Goal: Information Seeking & Learning: Check status

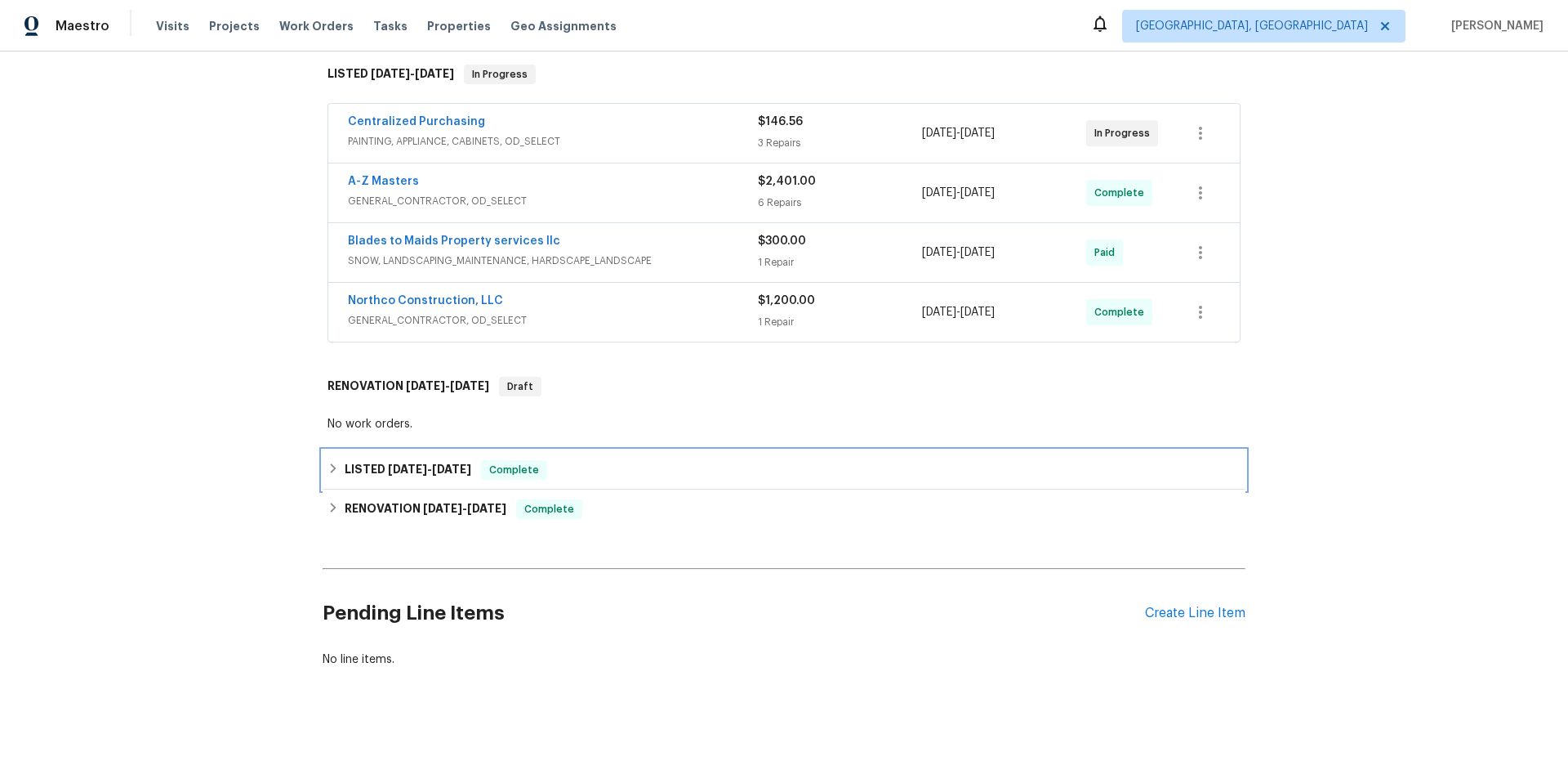
drag, startPoint x: 320, startPoint y: 459, endPoint x: 328, endPoint y: 489, distance: 31.0
click at [323, 458] on div "LISTED 8/7/25 - 8/8/25 Complete" at bounding box center [784, 469] width 923 height 39
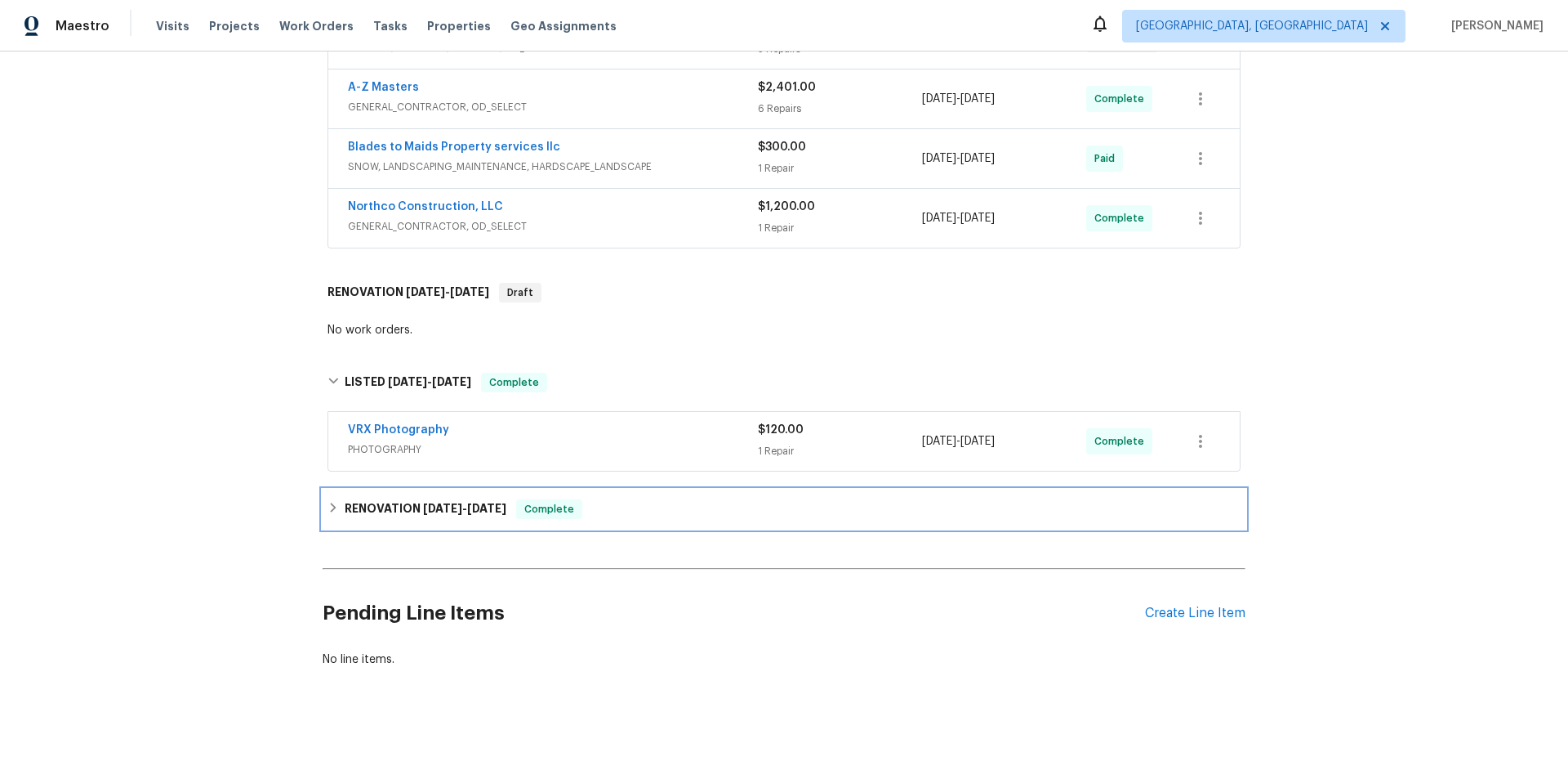
click at [344, 508] on h6 "RENOVATION 7/18/25 - 8/4/25" at bounding box center [425, 509] width 161 height 20
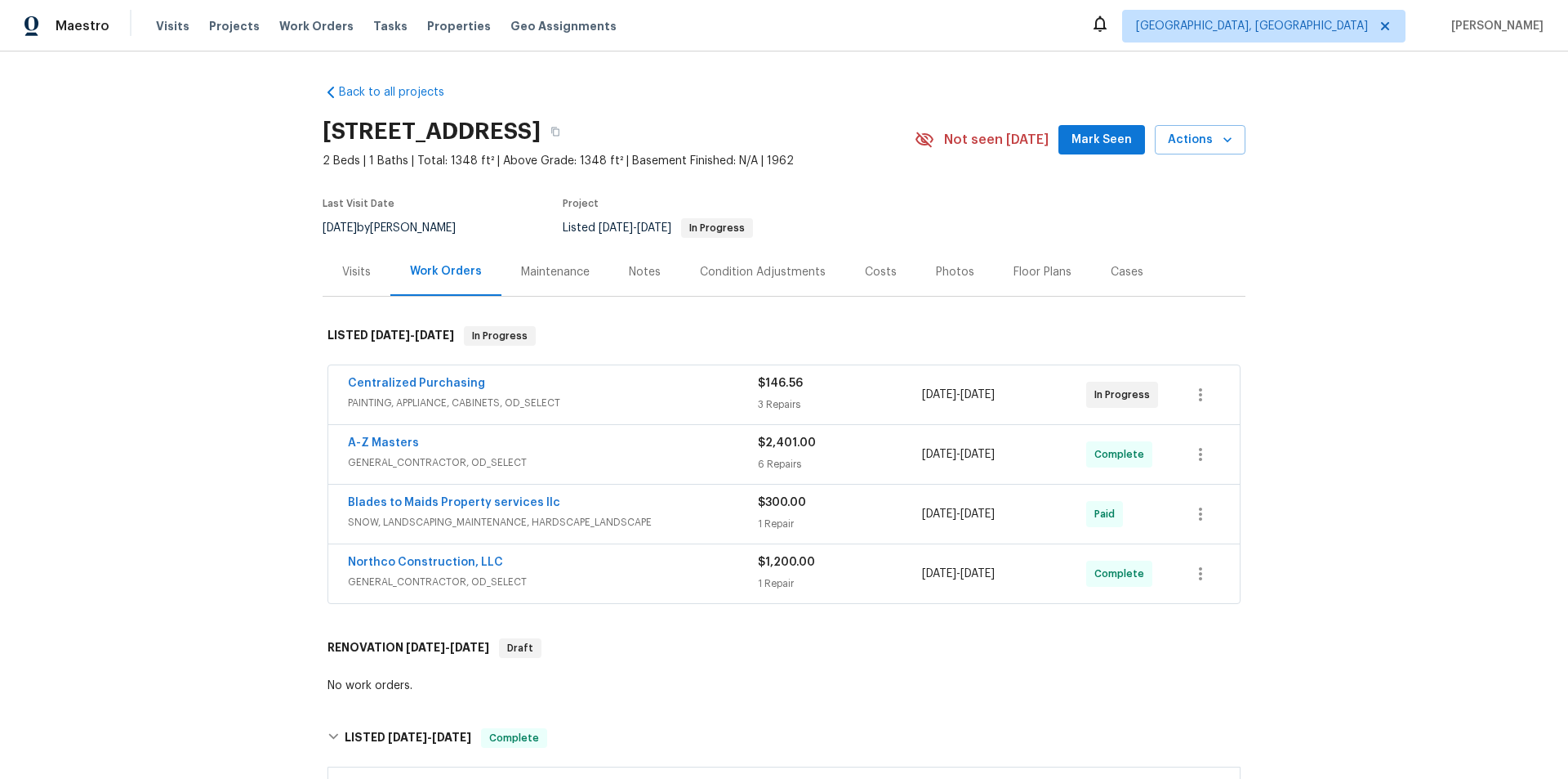
click at [248, 339] on div "Back to all projects 8000 Del Dr N, New Hope, MN 55428 2 Beds | 1 Baths | Total…" at bounding box center [784, 415] width 1568 height 727
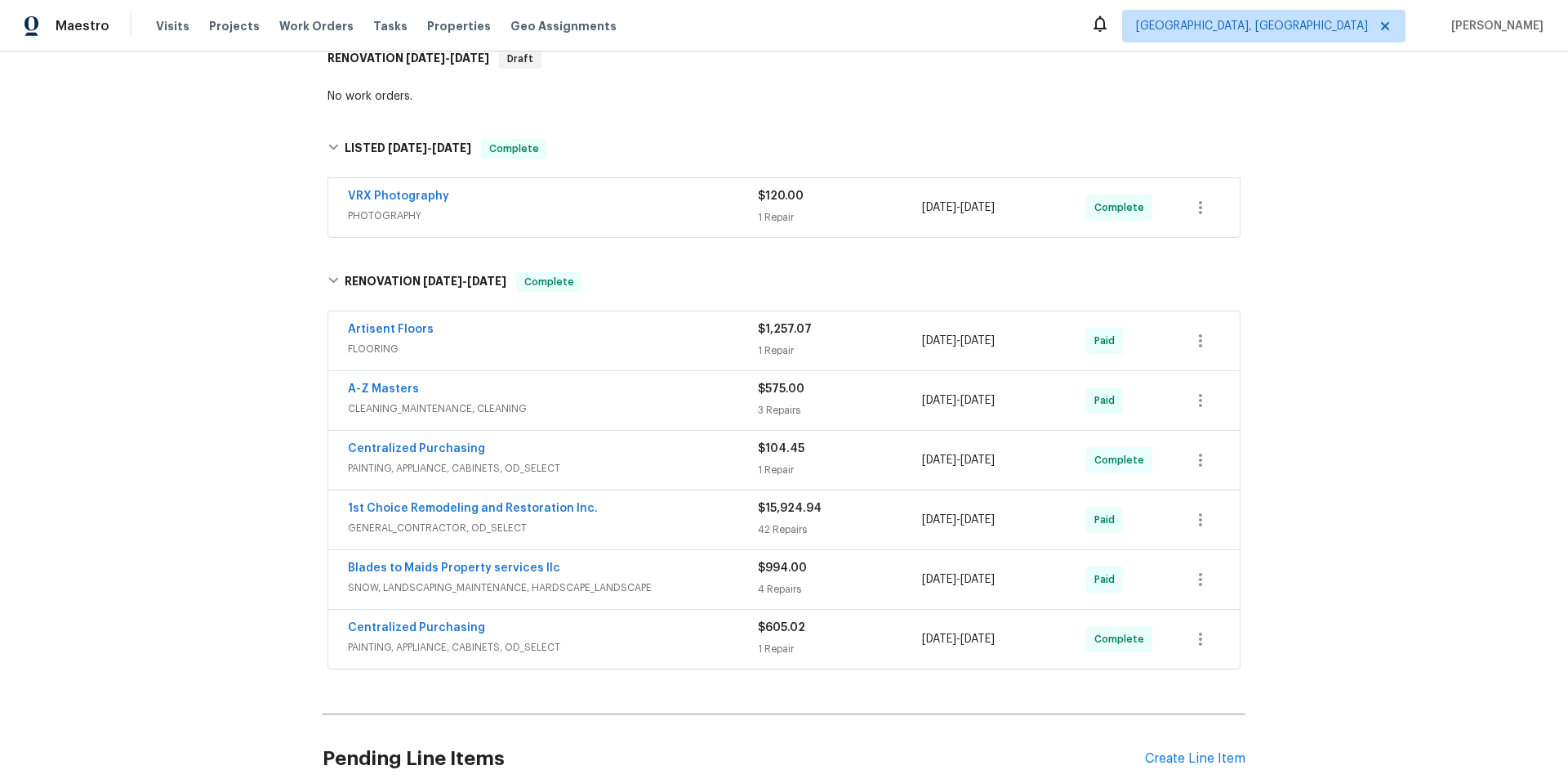
click at [214, 359] on div "Back to all projects 8000 Del Dr N, New Hope, MN 55428 2 Beds | 1 Baths | Total…" at bounding box center [784, 415] width 1568 height 727
click at [225, 363] on div "Back to all projects 8000 Del Dr N, New Hope, MN 55428 2 Beds | 1 Baths | Total…" at bounding box center [784, 415] width 1568 height 727
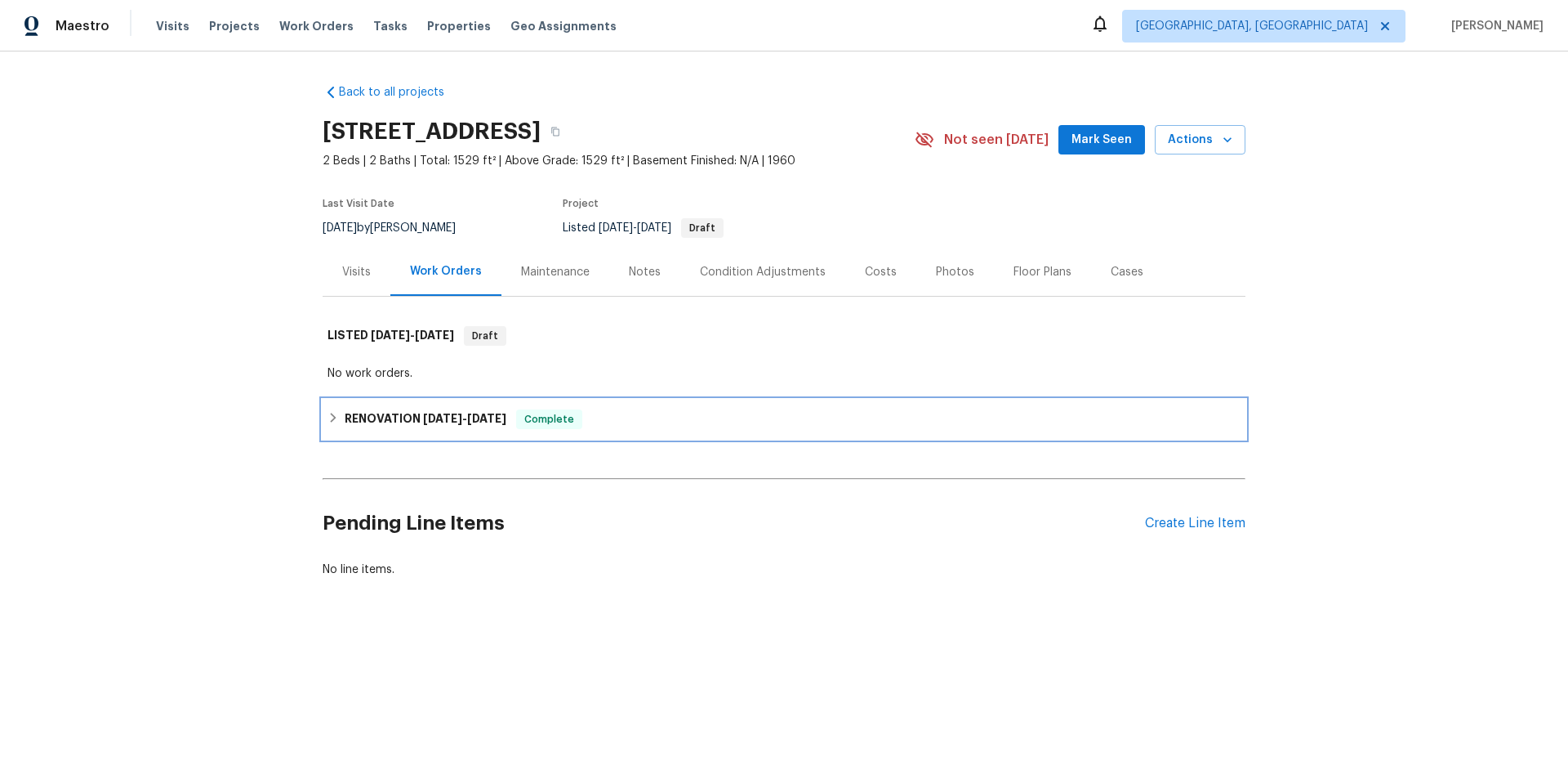
click at [405, 420] on h6 "RENOVATION [DATE] - [DATE]" at bounding box center [425, 418] width 161 height 20
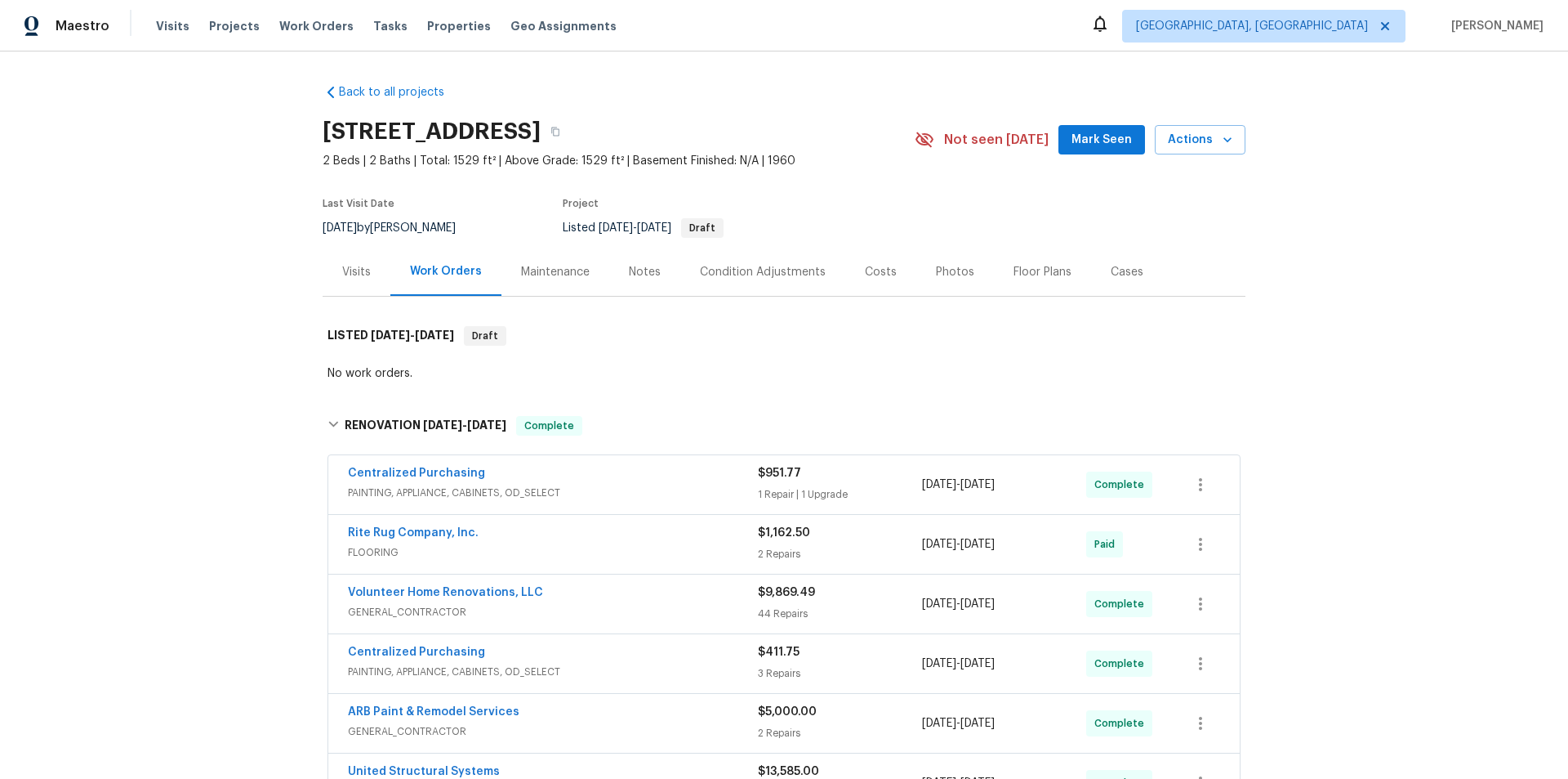
click at [222, 257] on div "Back to all projects [STREET_ADDRESS] 2 Beds | 2 Baths | Total: 1529 ft² | Abov…" at bounding box center [784, 415] width 1568 height 727
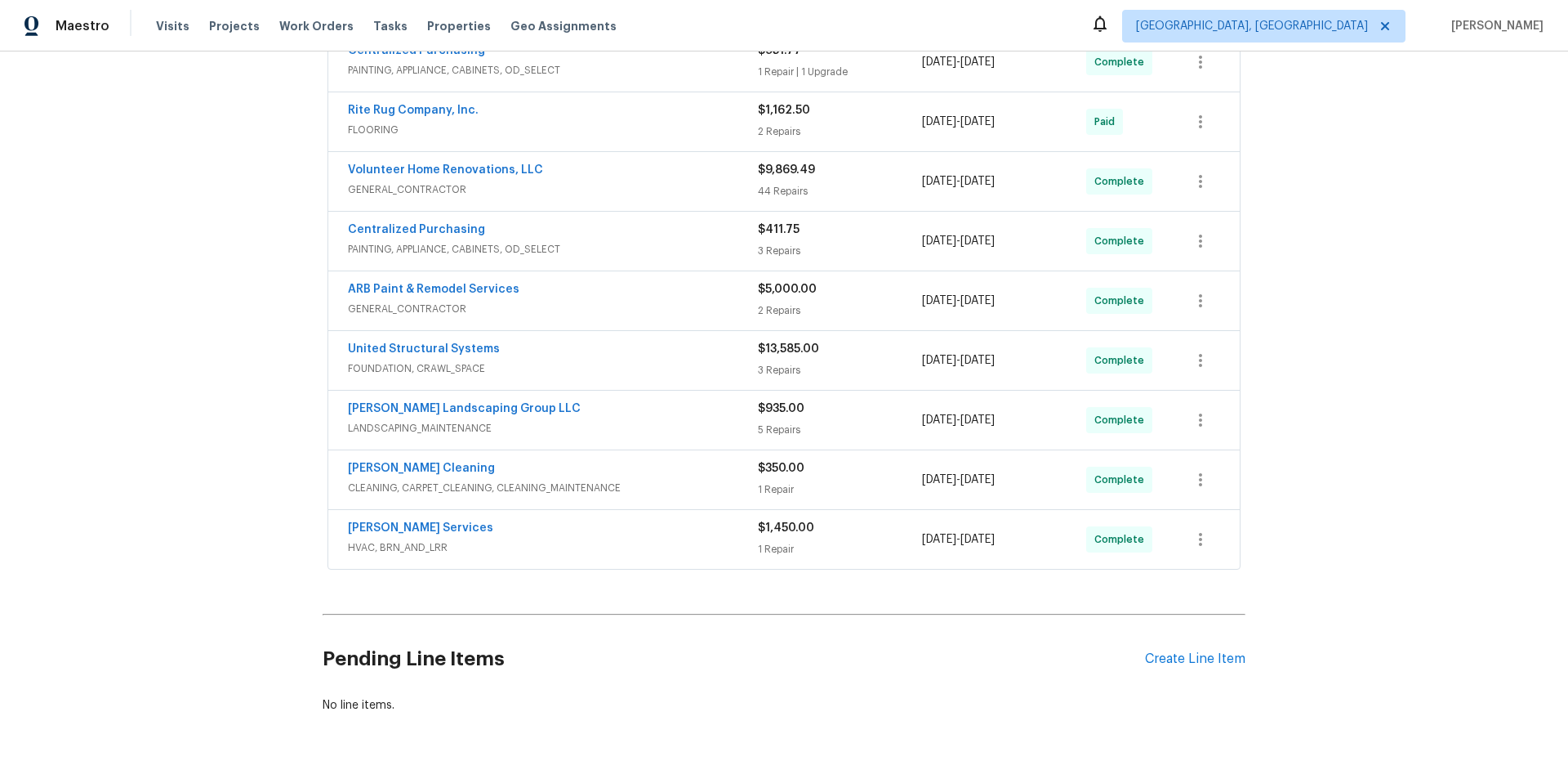
click at [184, 344] on div "Back to all projects [STREET_ADDRESS] 2 Beds | 2 Baths | Total: 1529 ft² | Abov…" at bounding box center [784, 415] width 1568 height 727
click at [156, 220] on div "Back to all projects [STREET_ADDRESS] 2 Beds | 2 Baths | Total: 1529 ft² | Abov…" at bounding box center [784, 415] width 1568 height 727
click at [236, 388] on div "Back to all projects 130 Horseshoe Dr, Shelbyville, TN 37160 2 Beds | 2 Baths |…" at bounding box center [784, 415] width 1568 height 727
drag, startPoint x: 181, startPoint y: 150, endPoint x: 174, endPoint y: 127, distance: 24.0
click at [181, 144] on div "Back to all projects 130 Horseshoe Dr, Shelbyville, TN 37160 2 Beds | 2 Baths |…" at bounding box center [784, 415] width 1568 height 727
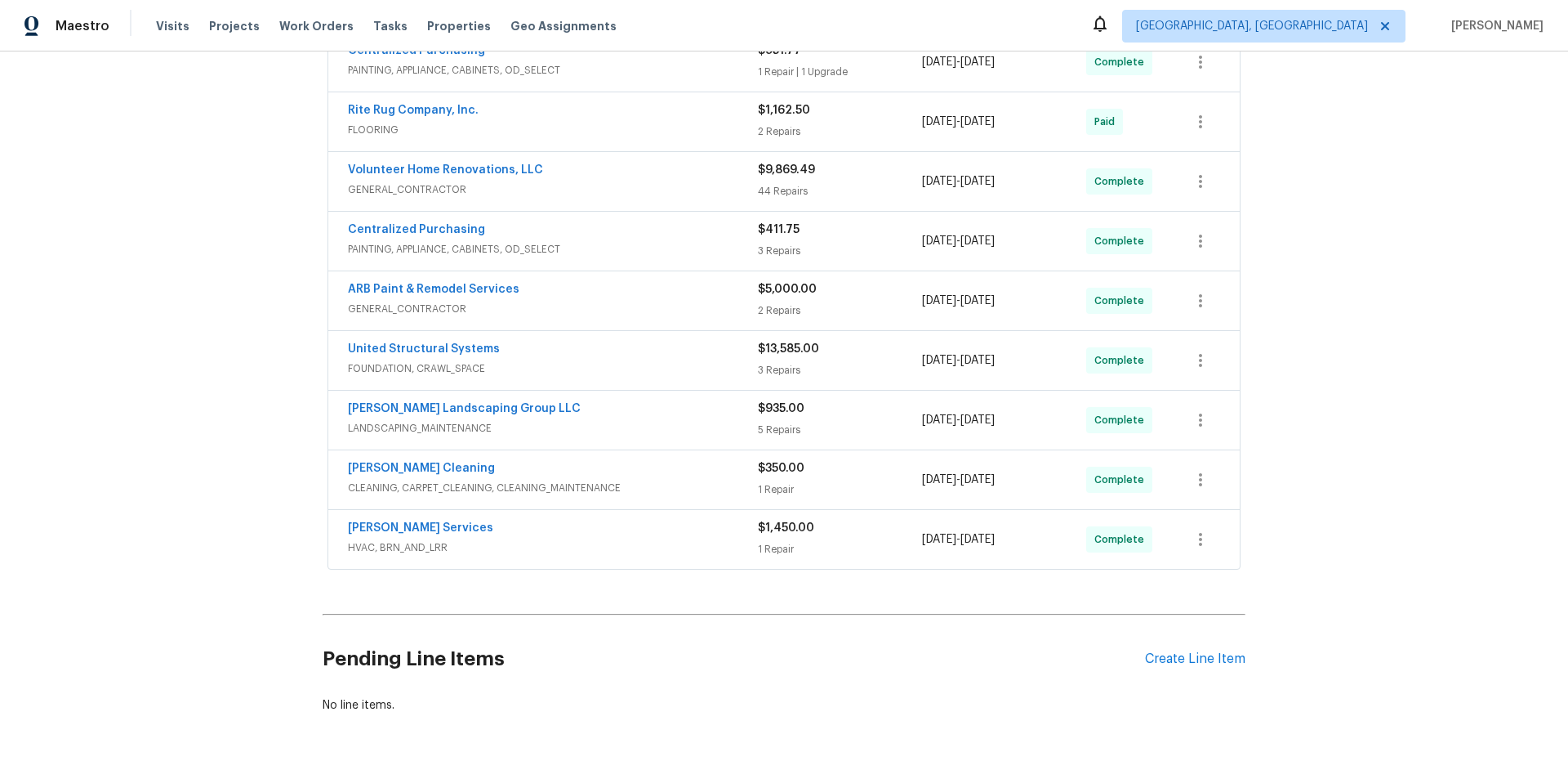
click at [217, 285] on div "Back to all projects 130 Horseshoe Dr, Shelbyville, TN 37160 2 Beds | 2 Baths |…" at bounding box center [784, 415] width 1568 height 727
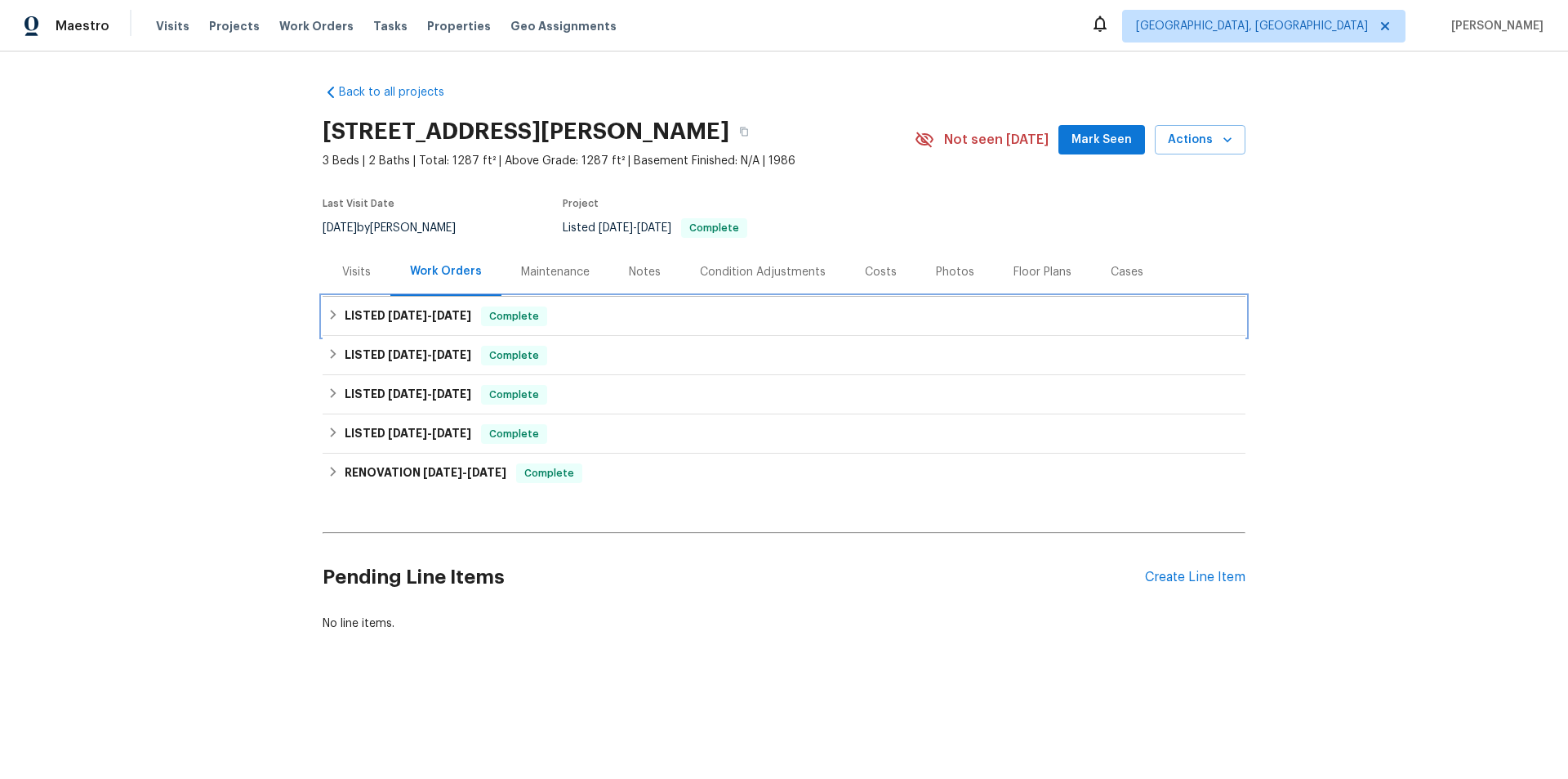
click at [351, 308] on h6 "LISTED 9/12/25 - 9/19/25" at bounding box center [407, 316] width 126 height 20
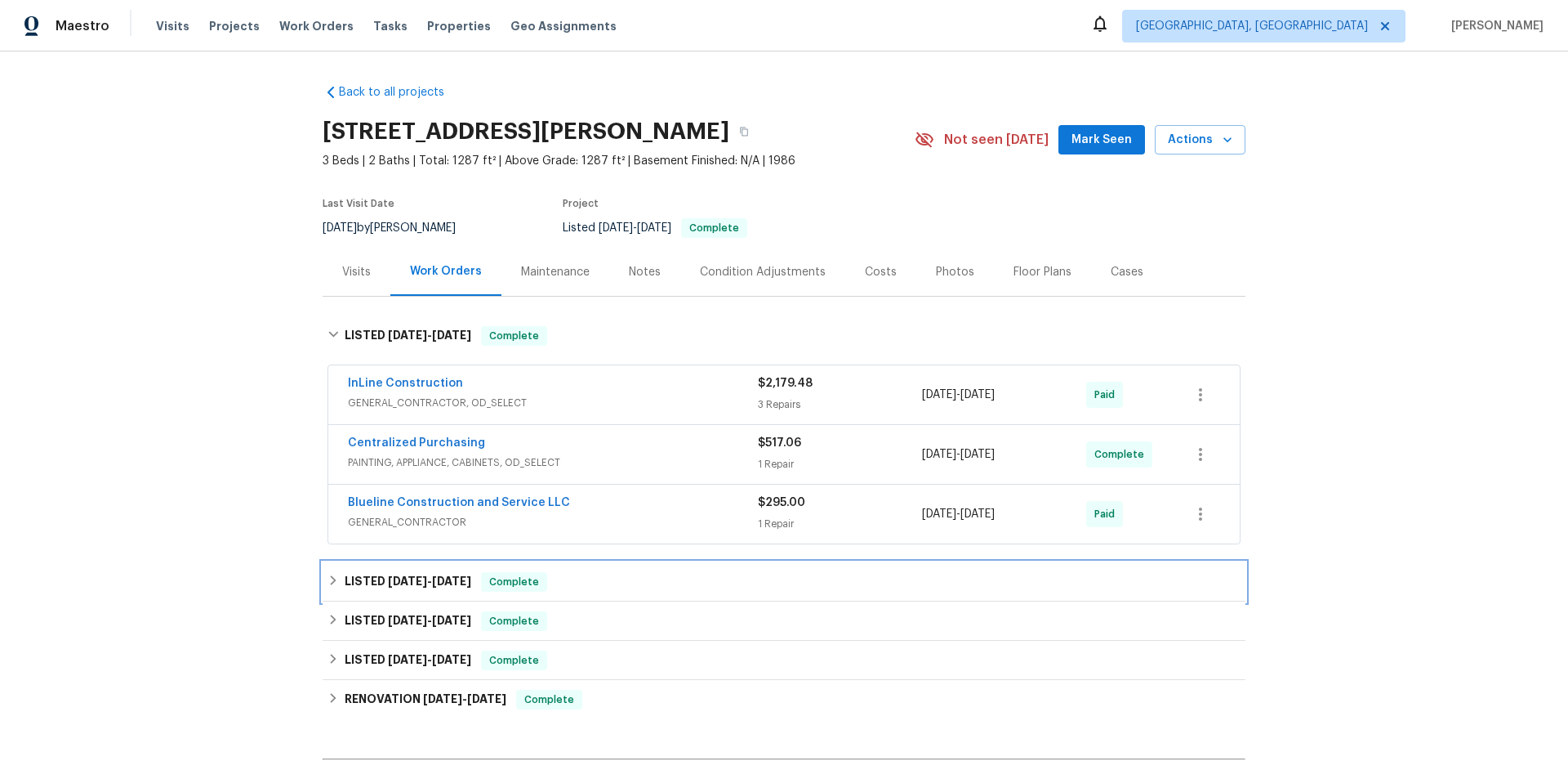
click at [336, 576] on div "LISTED 8/5/25 - 8/8/25 Complete" at bounding box center [784, 582] width 913 height 20
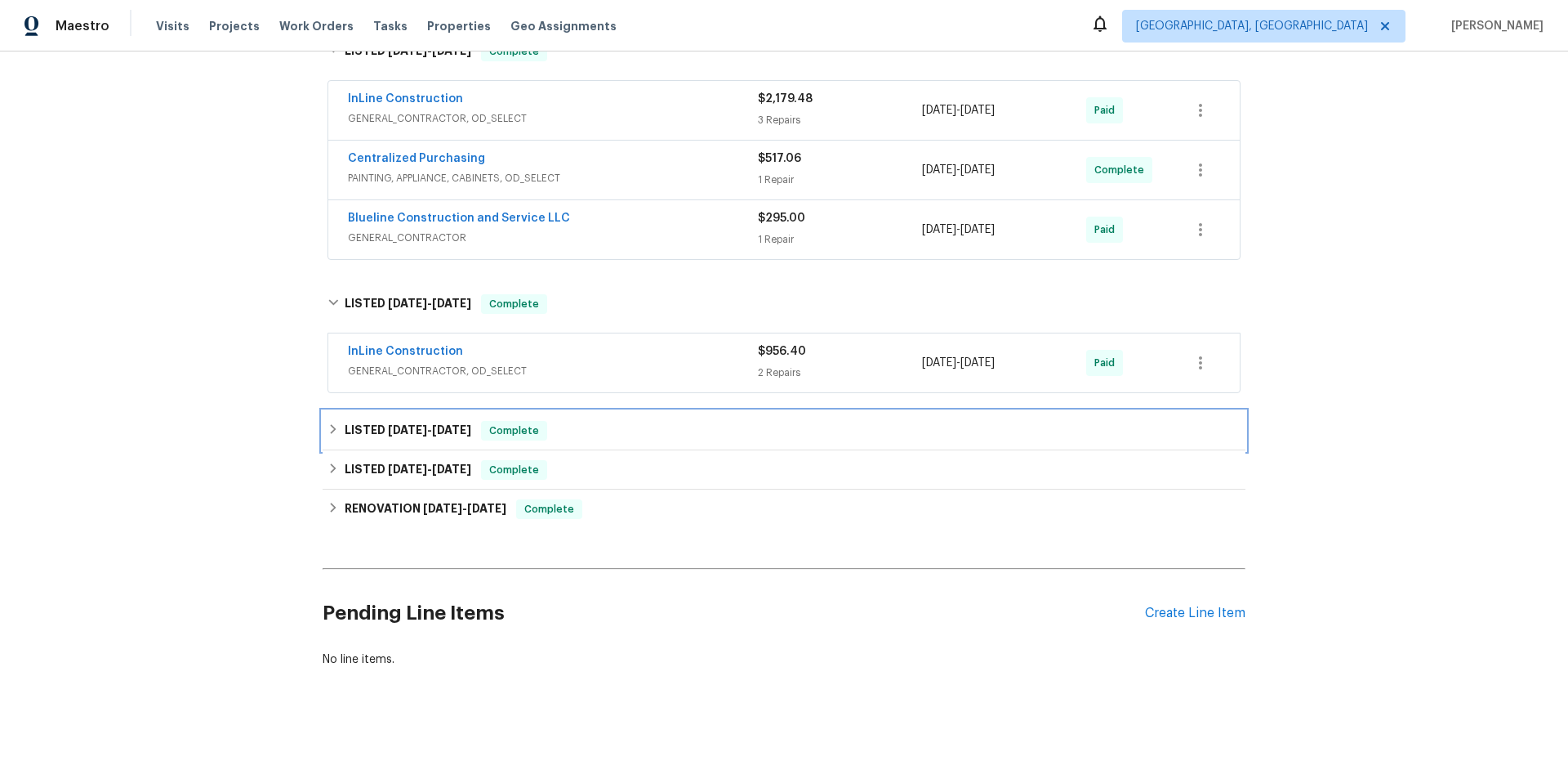
drag, startPoint x: 347, startPoint y: 409, endPoint x: 328, endPoint y: 414, distance: 19.6
click at [347, 420] on h6 "LISTED 7/22/25 - 7/24/25" at bounding box center [407, 430] width 126 height 20
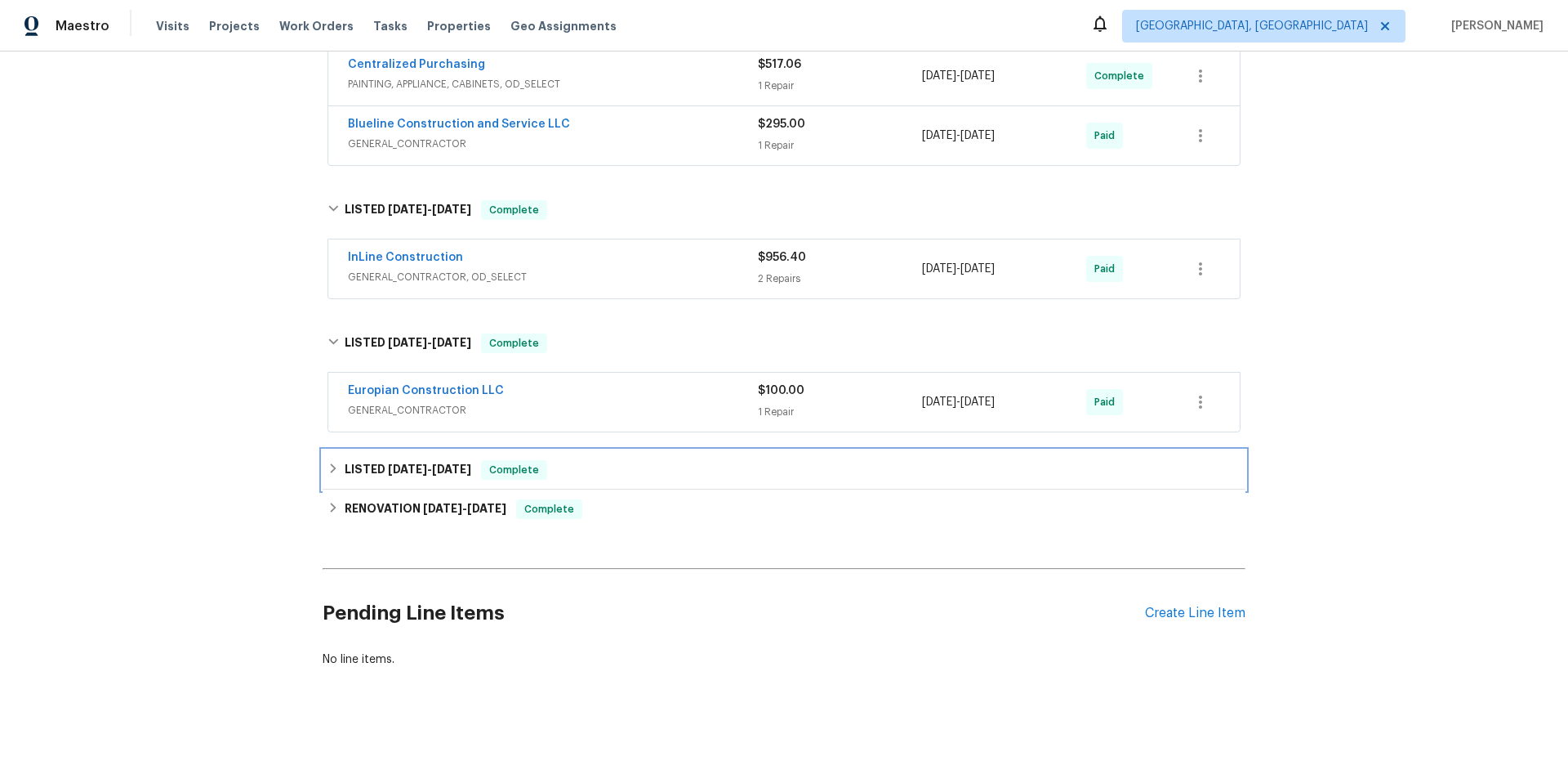
click at [346, 460] on h6 "LISTED 1/24/25 - 1/25/25" at bounding box center [407, 470] width 126 height 20
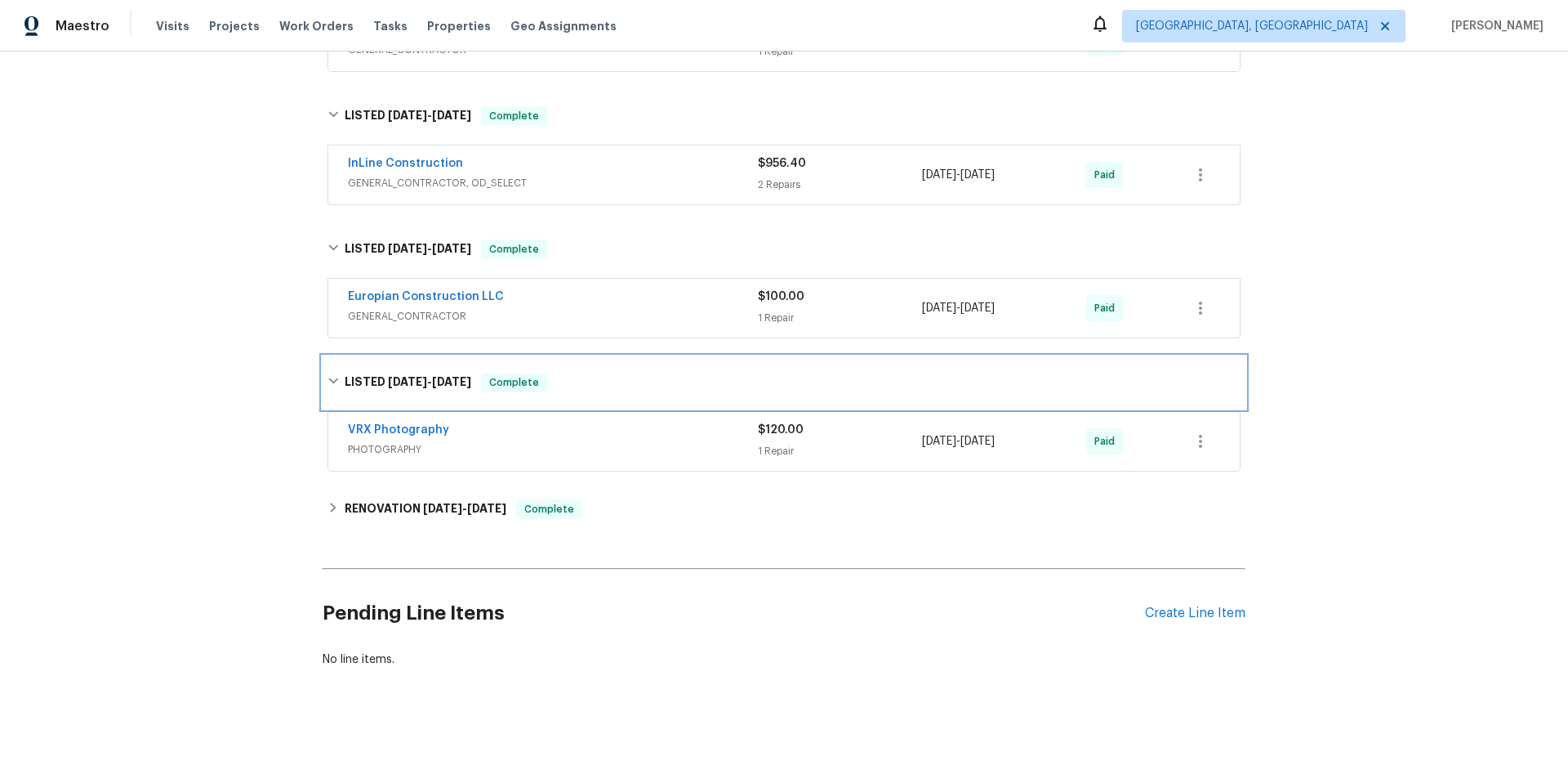
scroll to position [481, 0]
click at [337, 507] on div "RENOVATION 1/14/25 - 1/28/25 Complete" at bounding box center [784, 509] width 913 height 20
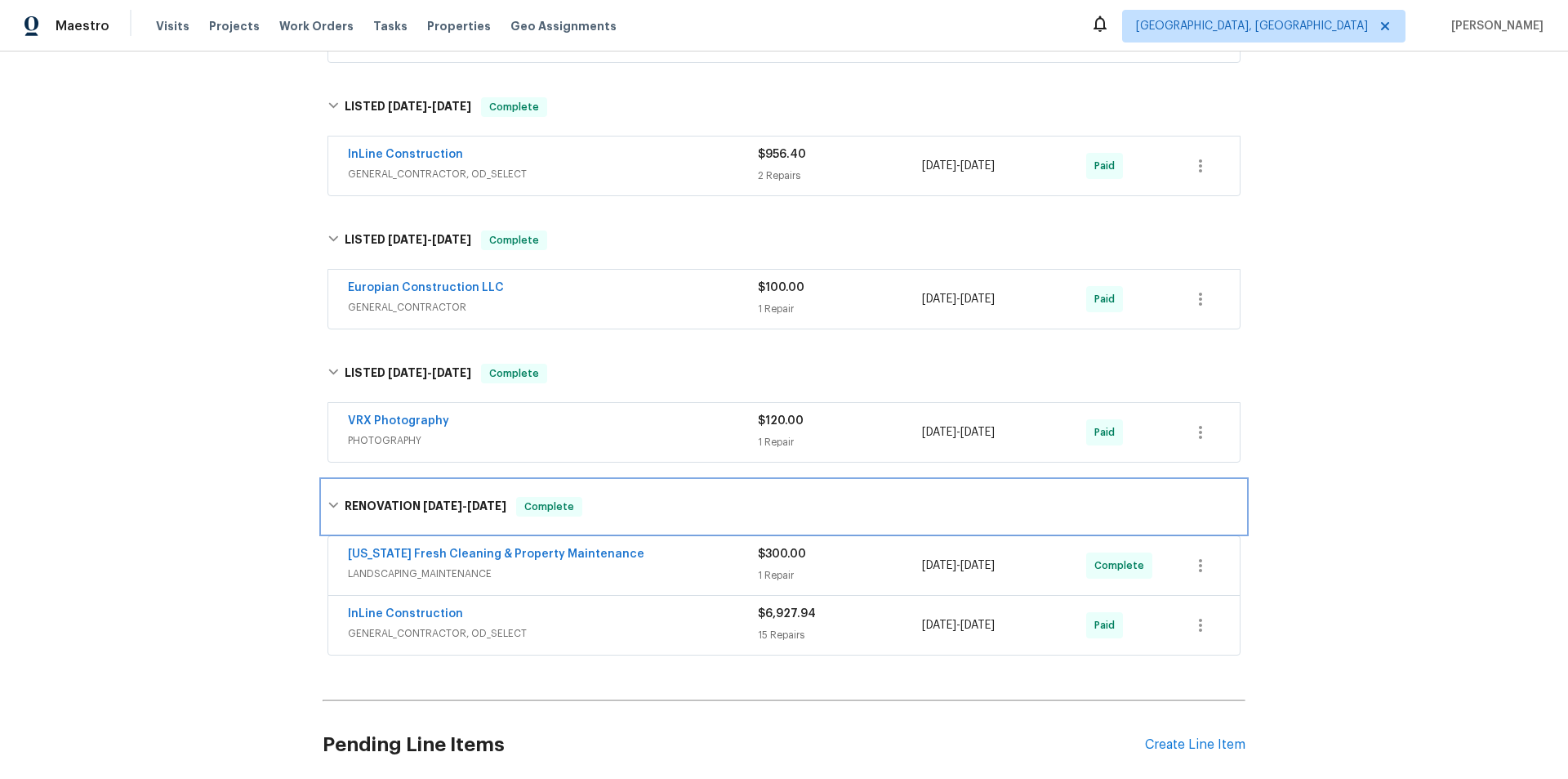
scroll to position [0, 0]
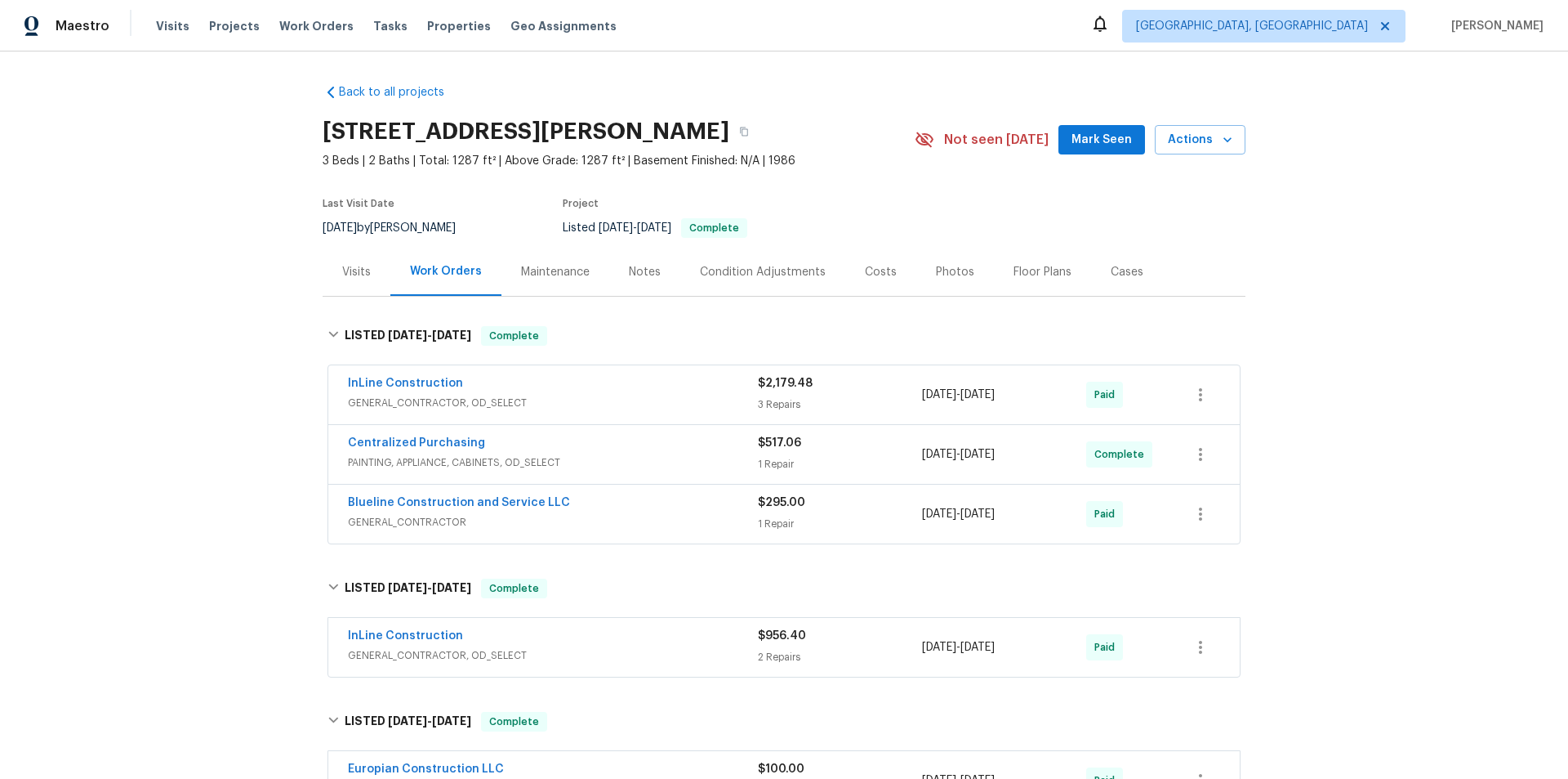
click at [219, 280] on div "Back to all projects 1350 Bailey Ave, Deltona, FL 32725 3 Beds | 2 Baths | Tota…" at bounding box center [784, 415] width 1568 height 727
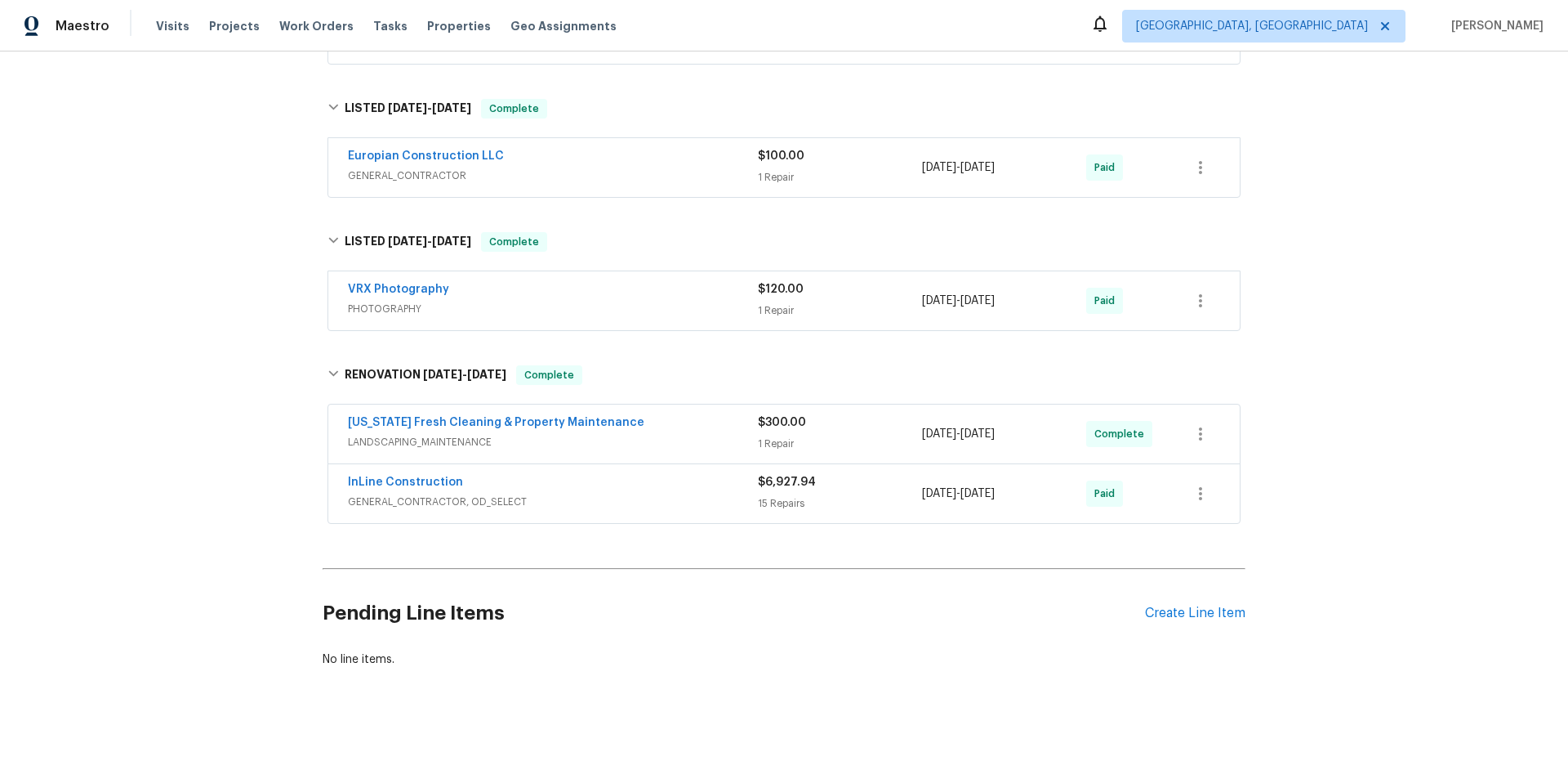
click at [172, 411] on div "Back to all projects 1350 Bailey Ave, Deltona, FL 32725 3 Beds | 2 Baths | Tota…" at bounding box center [784, 415] width 1568 height 727
click at [196, 323] on div "Back to all projects 1350 Bailey Ave, Deltona, FL 32725 3 Beds | 2 Baths | Tota…" at bounding box center [784, 415] width 1568 height 727
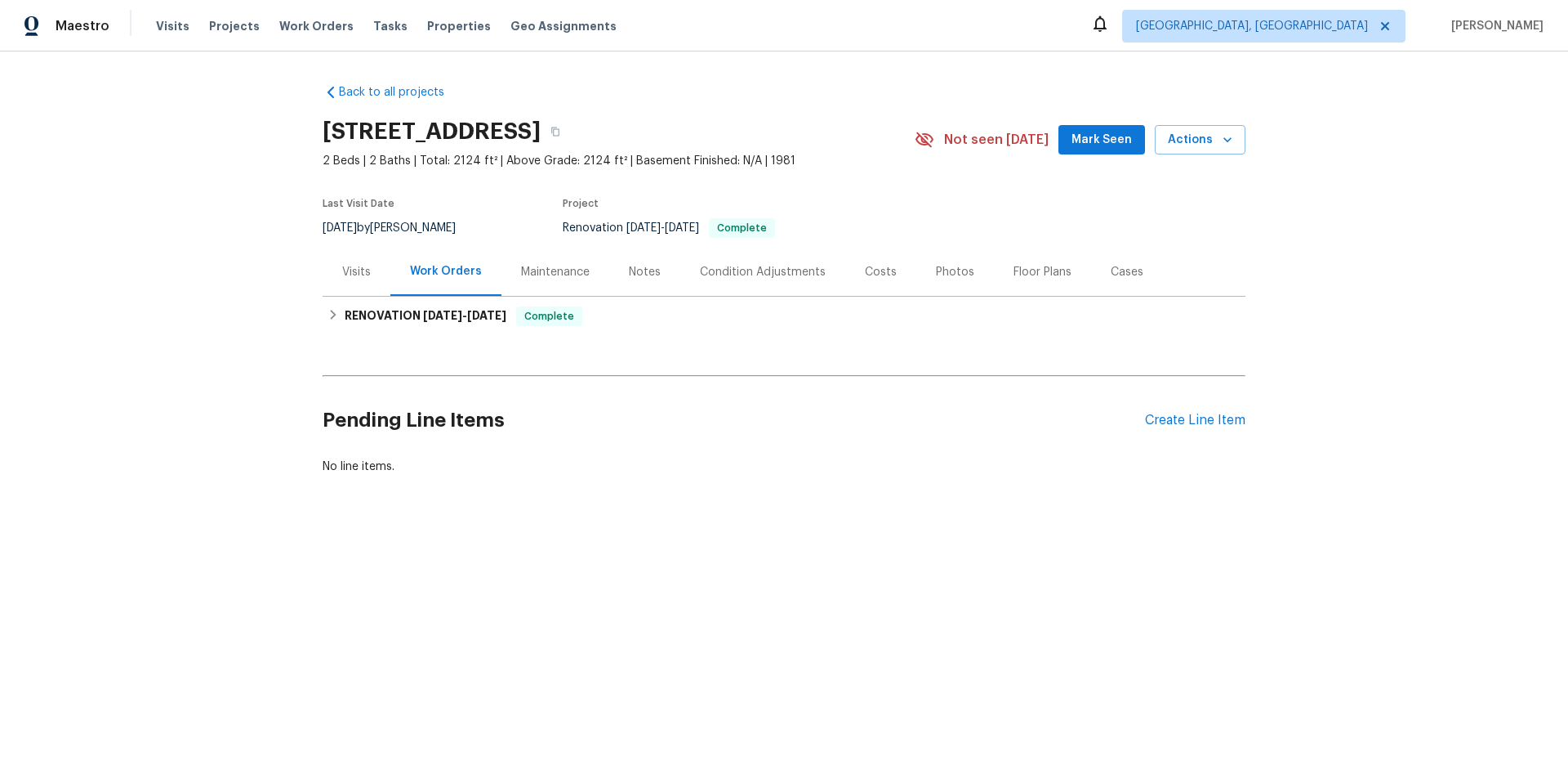
click at [323, 262] on div "Visits" at bounding box center [356, 271] width 67 height 48
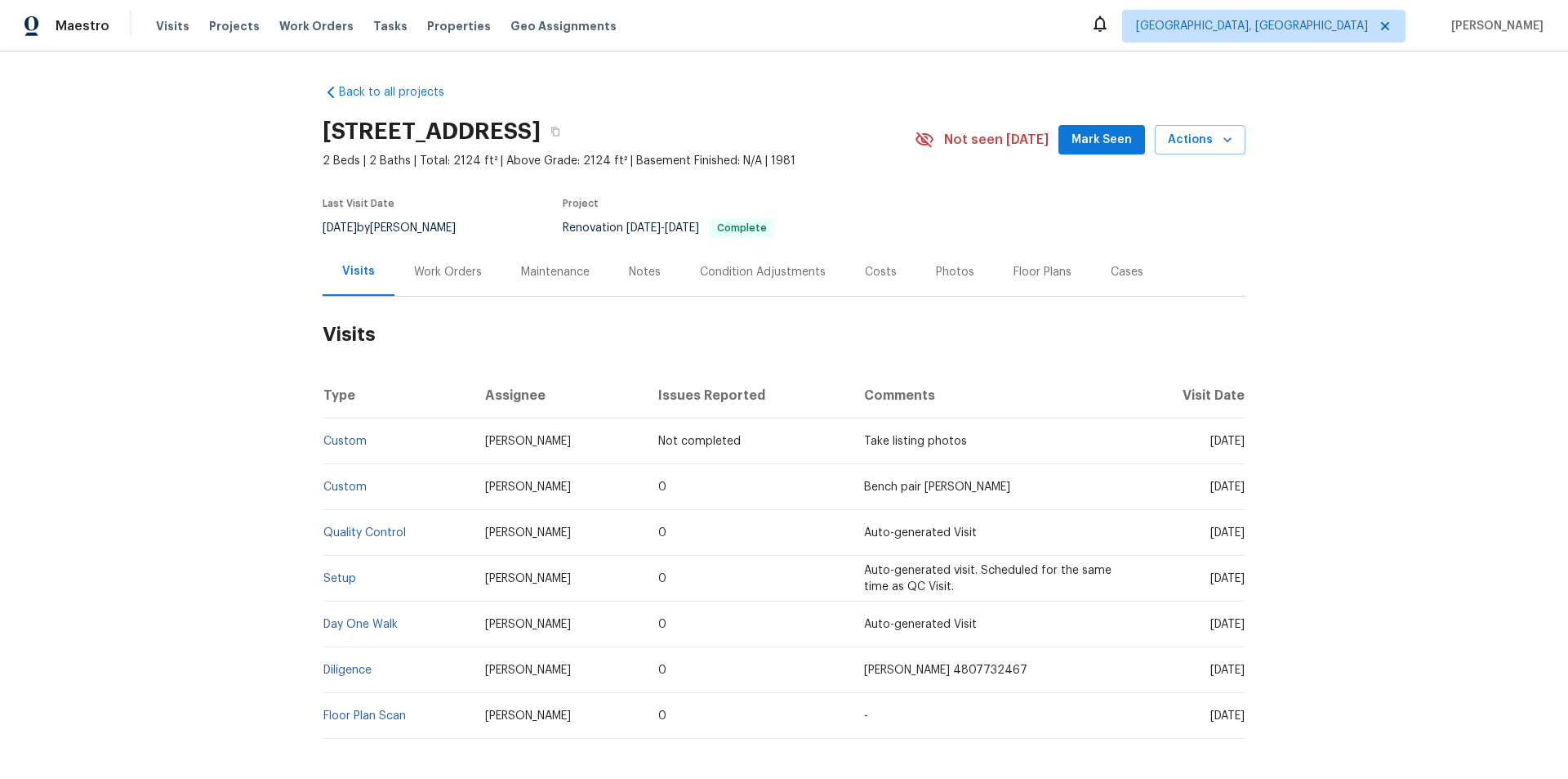
drag, startPoint x: 336, startPoint y: 584, endPoint x: 321, endPoint y: 590, distance: 16.2
click at [265, 563] on div "Back to all projects 1107 N Cherry, Mesa, AZ 85201 2 Beds | 2 Baths | Total: 21…" at bounding box center [784, 415] width 1568 height 727
click at [438, 265] on div "Work Orders" at bounding box center [448, 271] width 67 height 16
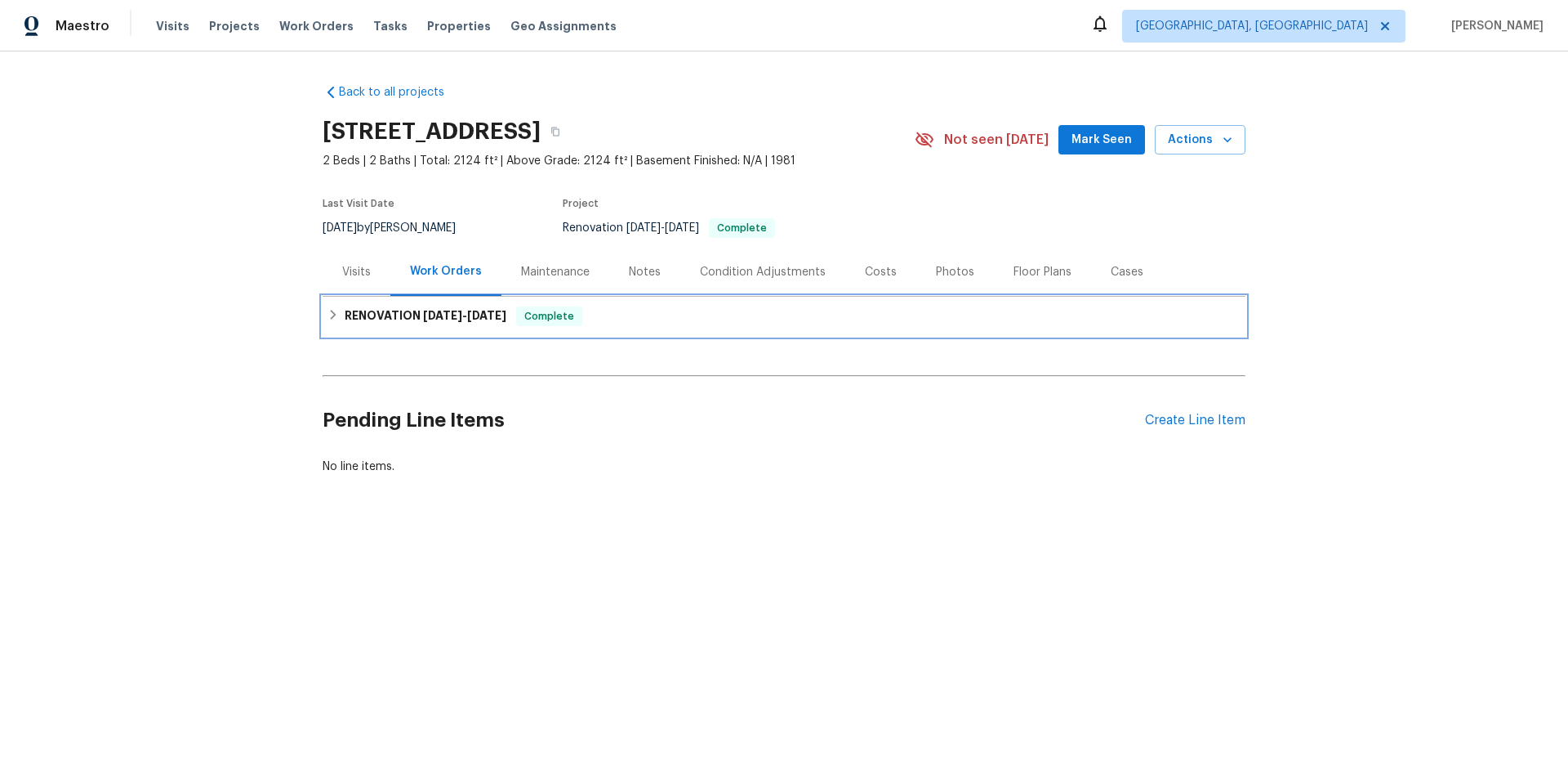
click at [386, 325] on h6 "RENOVATION 9/24/25 - 9/25/25" at bounding box center [425, 316] width 161 height 20
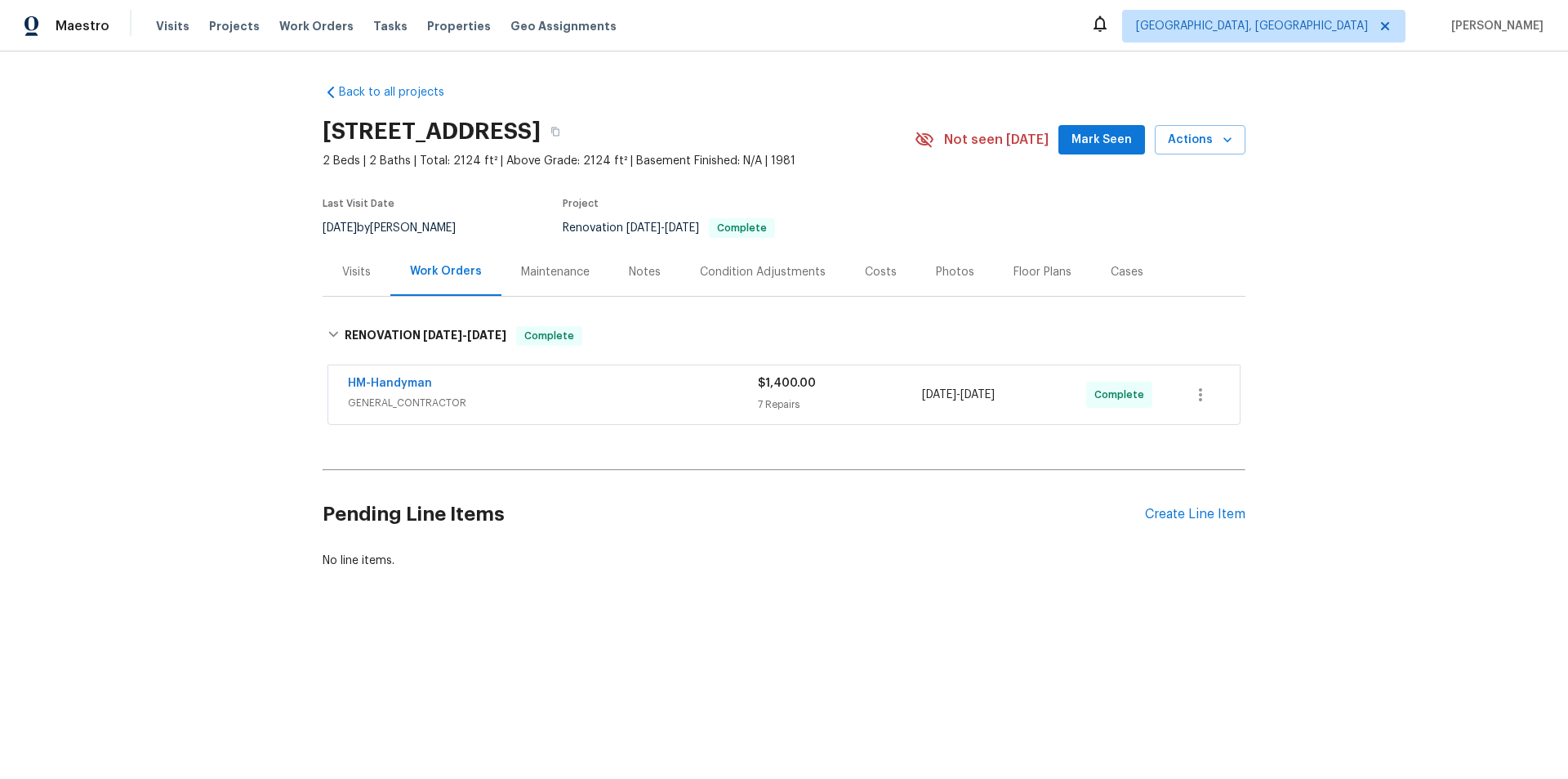
click at [216, 362] on div "Back to all projects 1107 N Cherry, Mesa, AZ 85201 2 Beds | 2 Baths | Total: 21…" at bounding box center [784, 365] width 1568 height 628
click at [237, 303] on div "Back to all projects 1107 N Cherry, Mesa, AZ 85201 2 Beds | 2 Baths | Total: 21…" at bounding box center [784, 365] width 1568 height 628
click at [242, 402] on div "Back to all projects 1107 N Cherry, Mesa, AZ 85201 2 Beds | 2 Baths | Total: 21…" at bounding box center [784, 365] width 1568 height 628
click at [222, 347] on div "Back to all projects 1107 N Cherry, Mesa, AZ 85201 2 Beds | 2 Baths | Total: 21…" at bounding box center [784, 365] width 1568 height 628
click at [182, 288] on div "Back to all projects 1107 N Cherry, Mesa, AZ 85201 2 Beds | 2 Baths | Total: 21…" at bounding box center [784, 365] width 1568 height 628
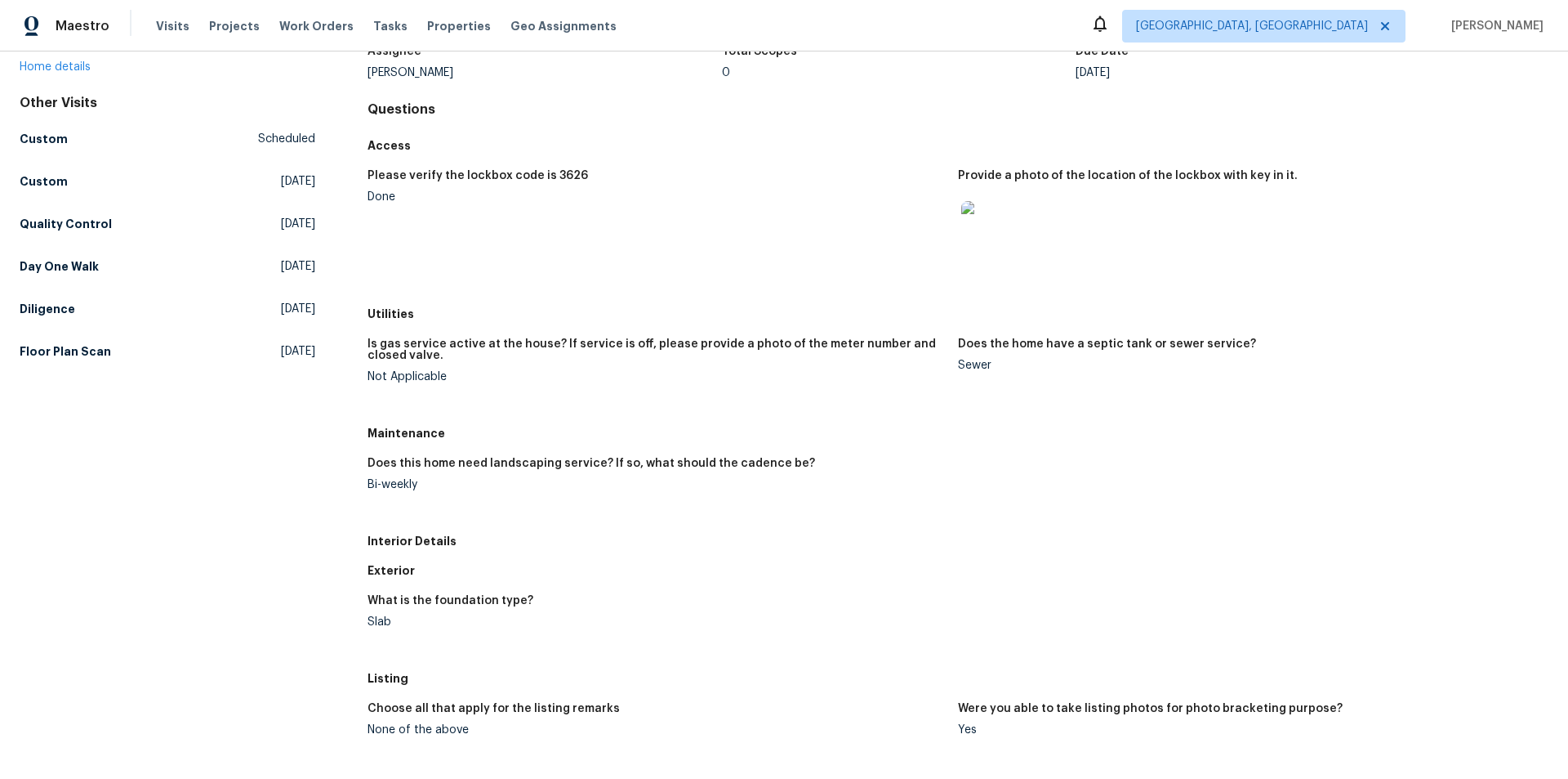
scroll to position [245, 0]
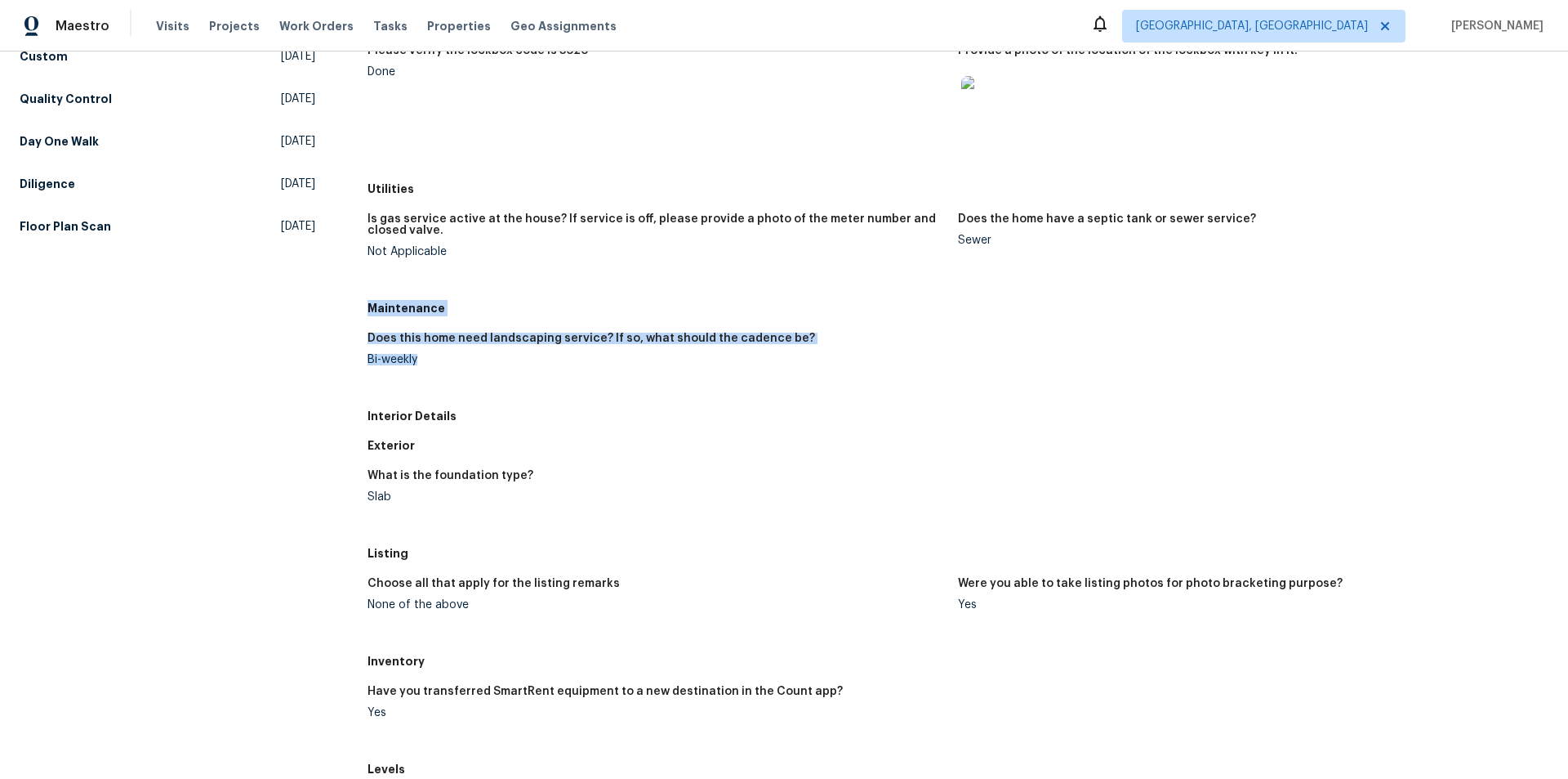
drag, startPoint x: 367, startPoint y: 311, endPoint x: 425, endPoint y: 362, distance: 77.2
click at [425, 362] on div "Maintenance Does this home need landscaping service? If so, what should the cad…" at bounding box center [957, 347] width 1181 height 108
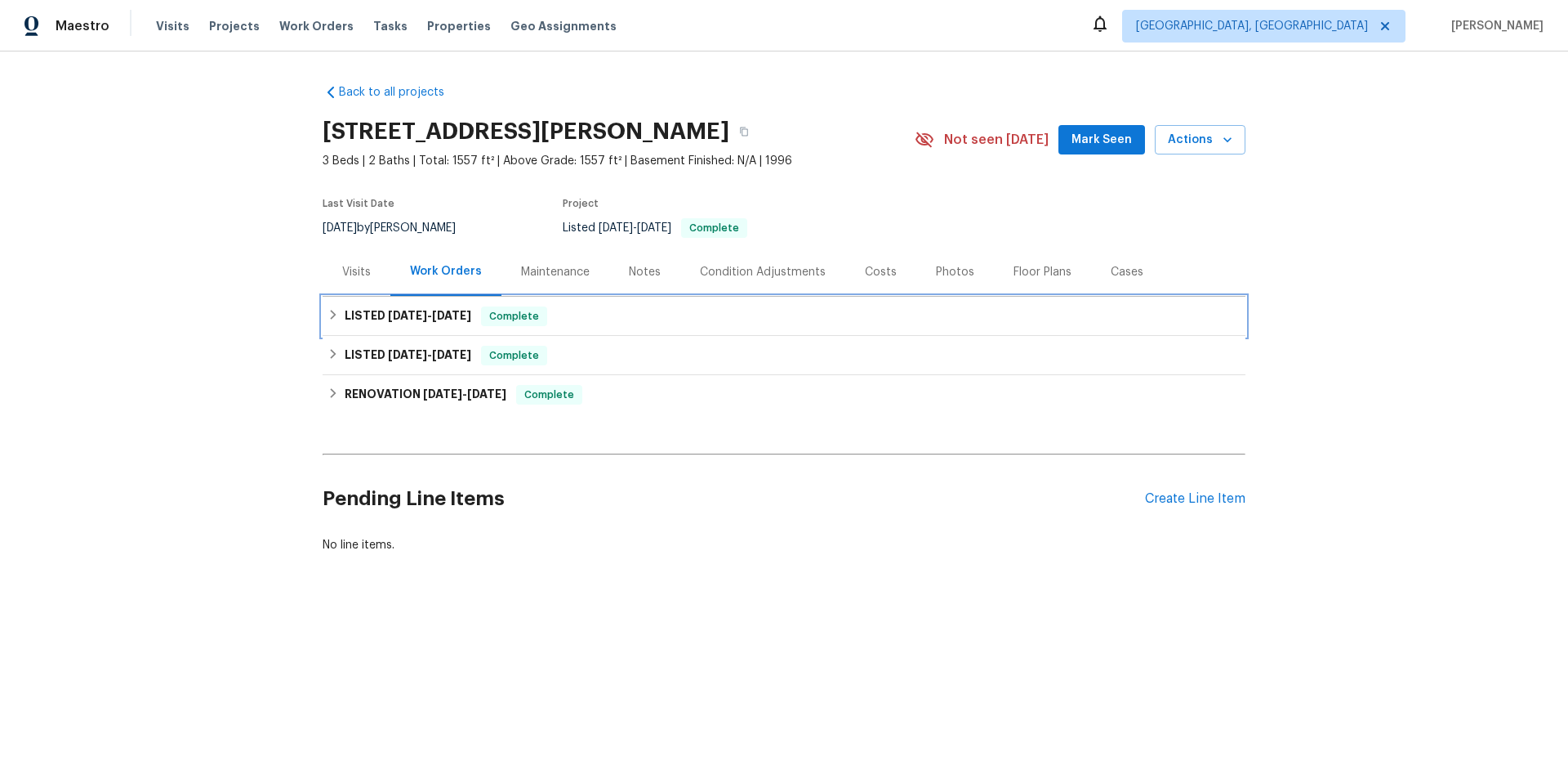
click at [350, 314] on h6 "LISTED [DATE] - [DATE]" at bounding box center [407, 316] width 126 height 20
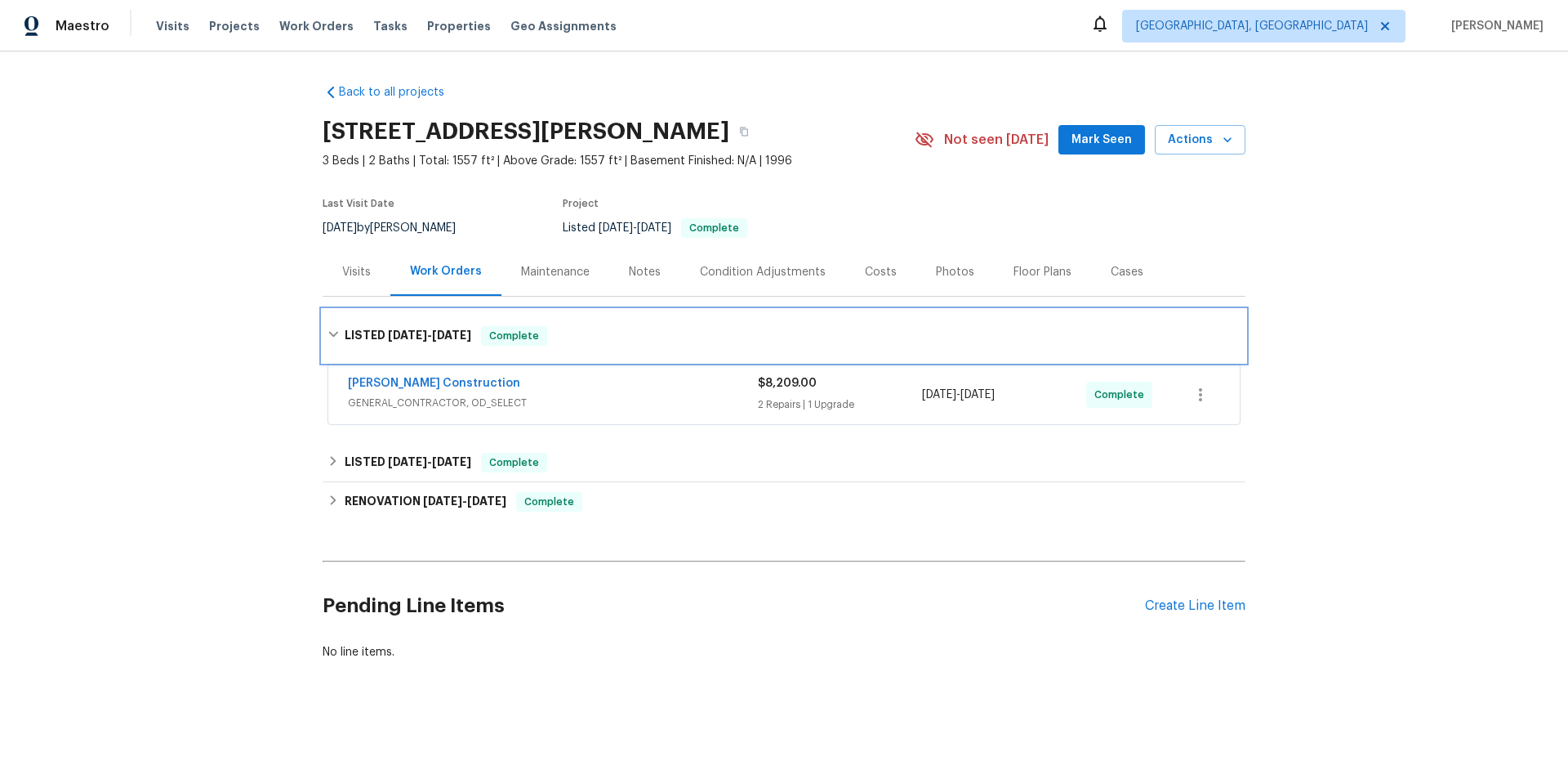
scroll to position [5, 0]
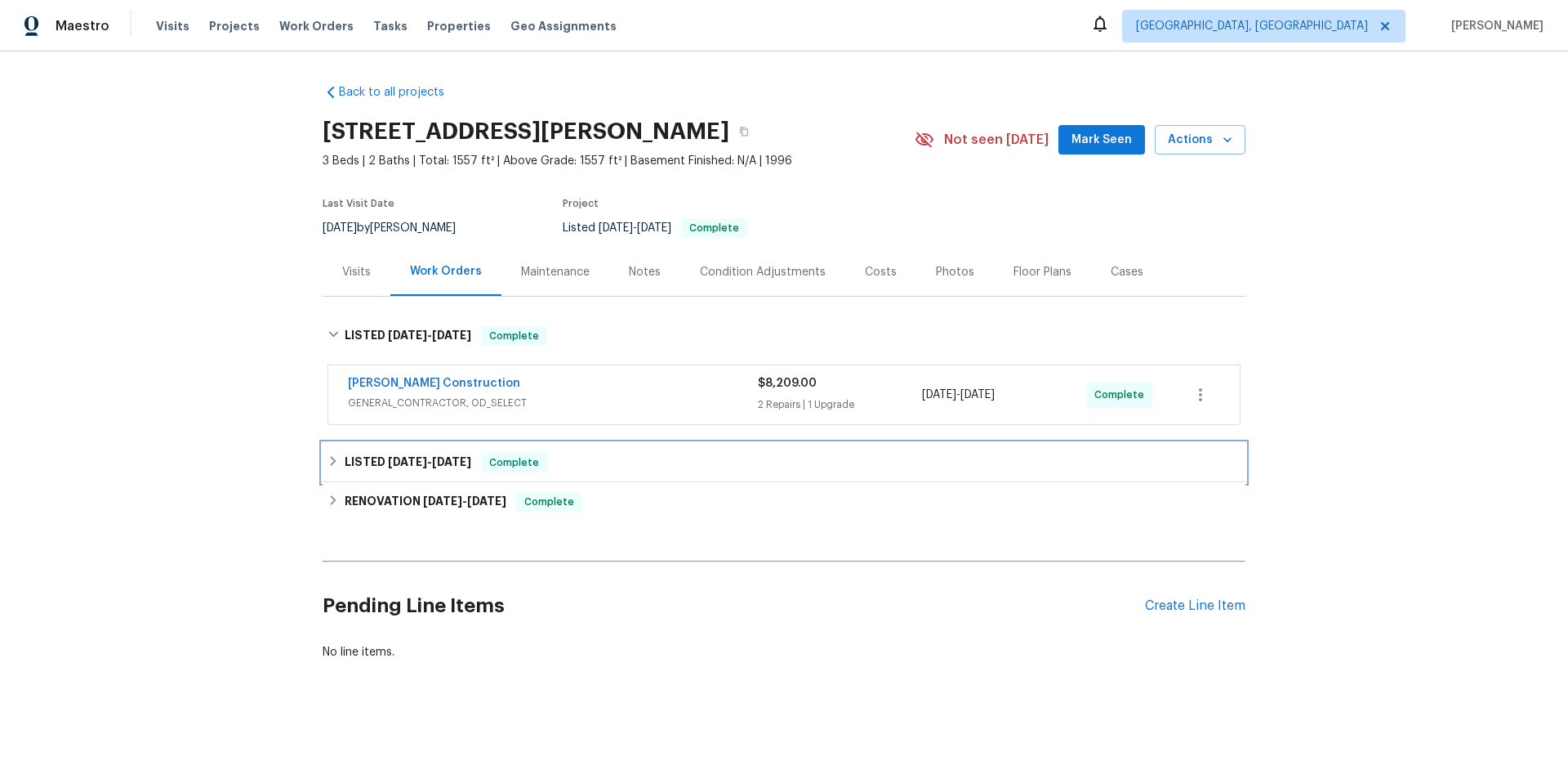
click at [393, 462] on h6 "LISTED [DATE] - [DATE]" at bounding box center [407, 462] width 126 height 20
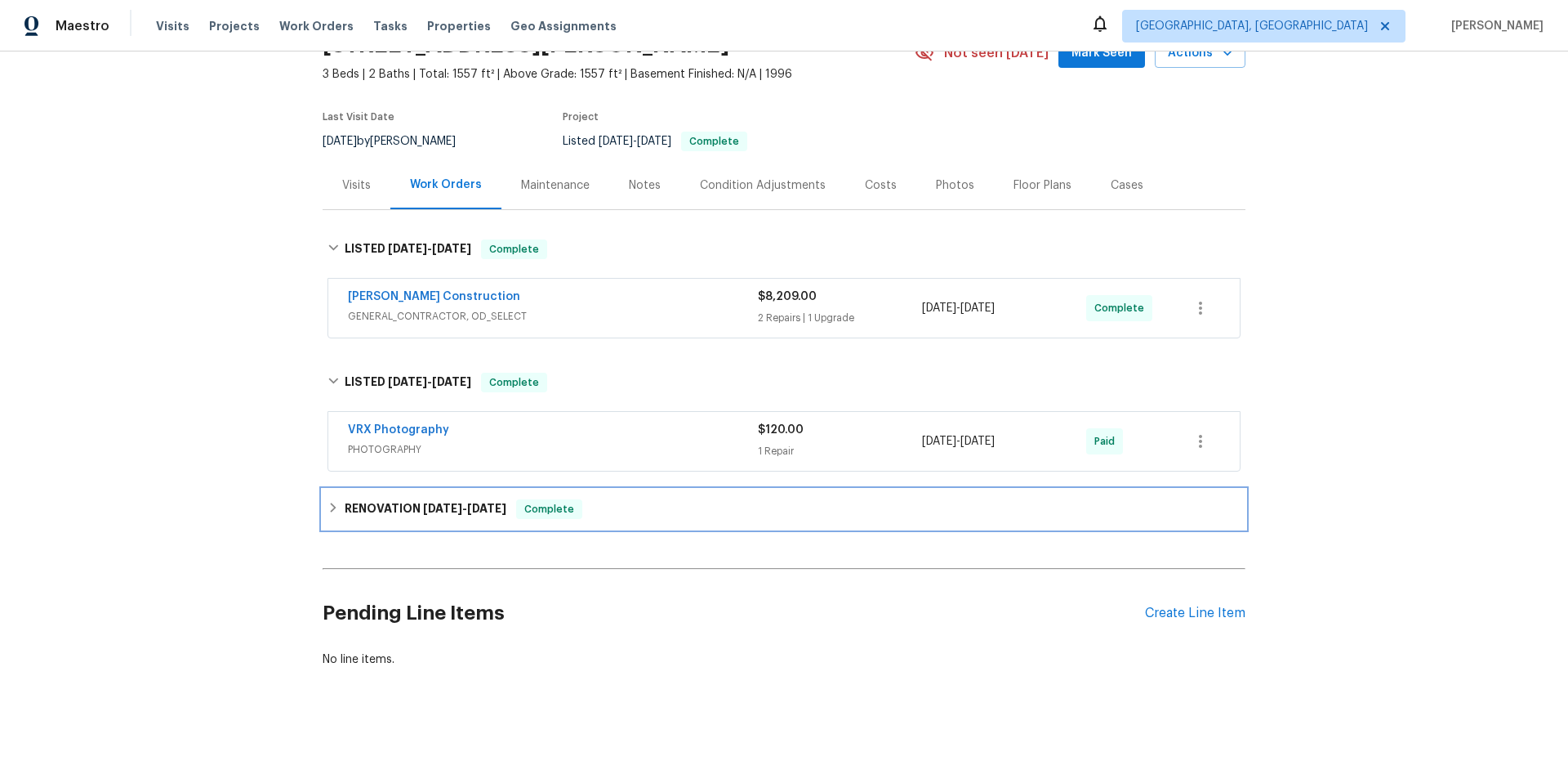
click at [327, 502] on icon at bounding box center [333, 508] width 11 height 11
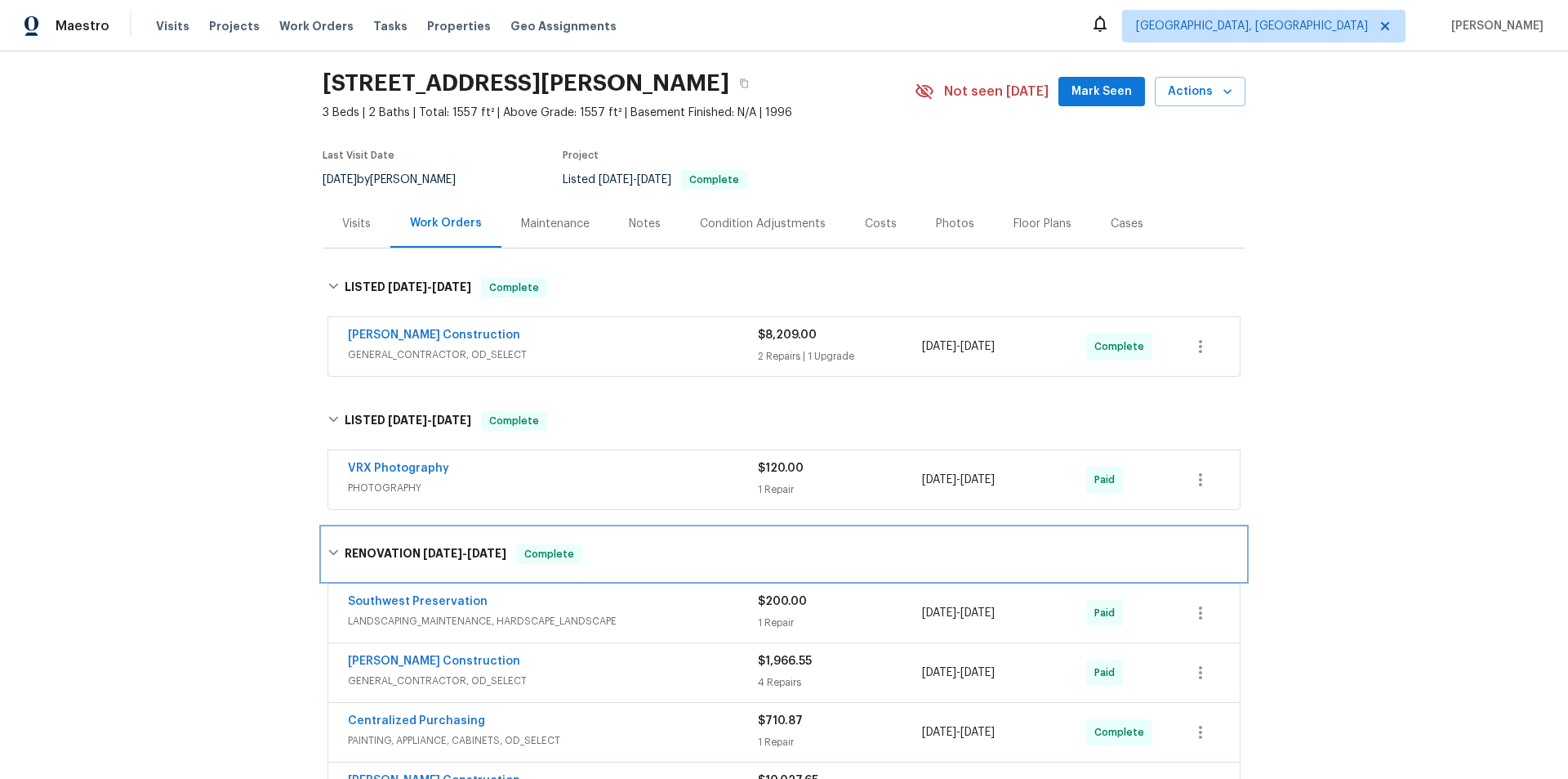
scroll to position [0, 0]
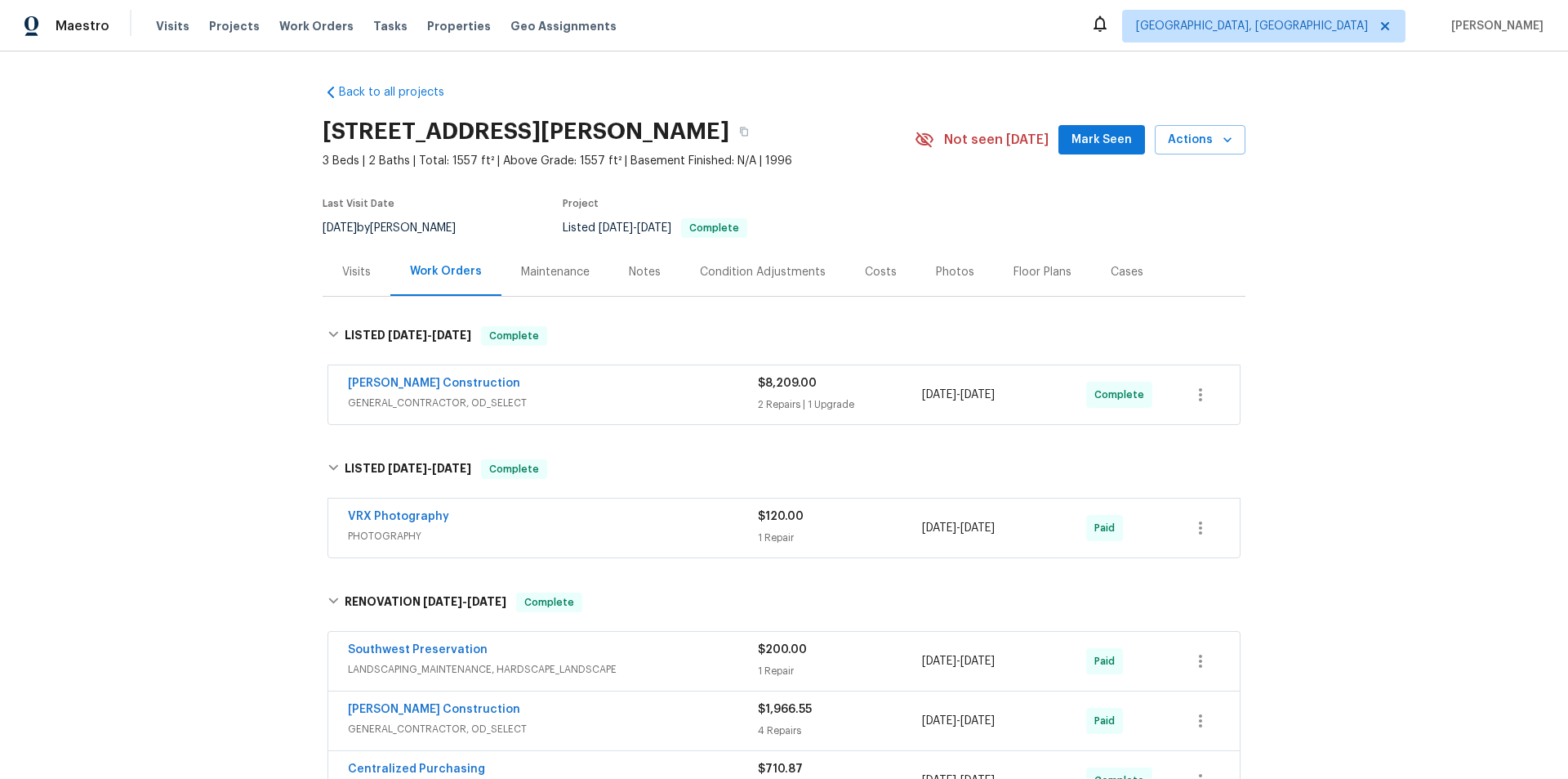
click at [232, 306] on div "Back to all projects 317 E Nunneley Rd, Gilbert, AZ 85296 3 Beds | 2 Baths | To…" at bounding box center [784, 415] width 1568 height 727
click at [202, 262] on div "Back to all projects 317 E Nunneley Rd, Gilbert, AZ 85296 3 Beds | 2 Baths | To…" at bounding box center [784, 415] width 1568 height 727
click at [187, 458] on div "Back to all projects 317 E Nunneley Rd, Gilbert, AZ 85296 3 Beds | 2 Baths | To…" at bounding box center [784, 415] width 1568 height 727
click at [208, 378] on div "Back to all projects 317 E Nunneley Rd, Gilbert, AZ 85296 3 Beds | 2 Baths | To…" at bounding box center [784, 415] width 1568 height 727
click at [240, 274] on div "Back to all projects 317 E Nunneley Rd, Gilbert, AZ 85296 3 Beds | 2 Baths | To…" at bounding box center [784, 415] width 1568 height 727
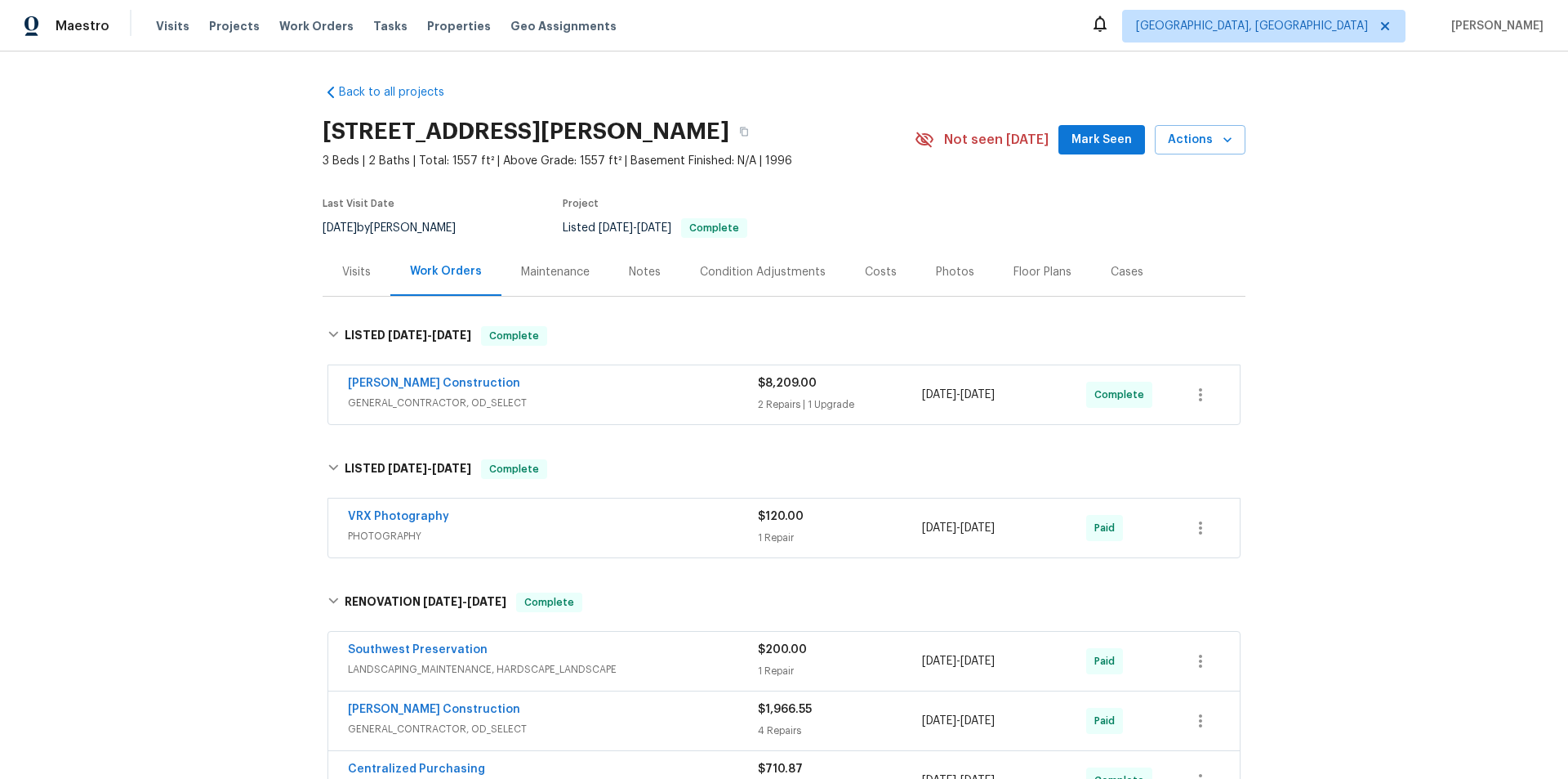
click at [146, 412] on div "Back to all projects 317 E Nunneley Rd, Gilbert, AZ 85296 3 Beds | 2 Baths | To…" at bounding box center [784, 415] width 1568 height 727
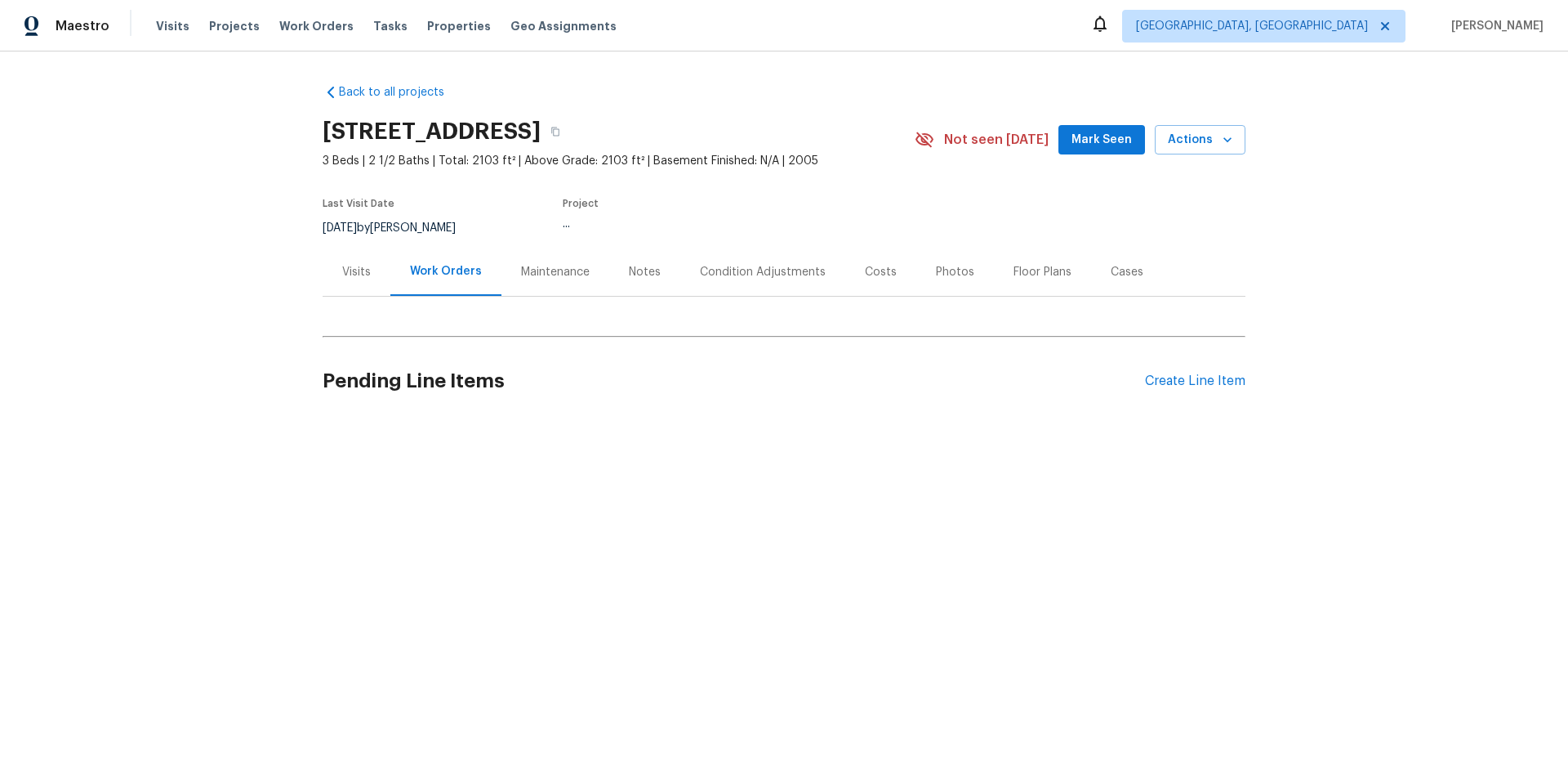
click at [360, 276] on div "Visits" at bounding box center [357, 271] width 28 height 16
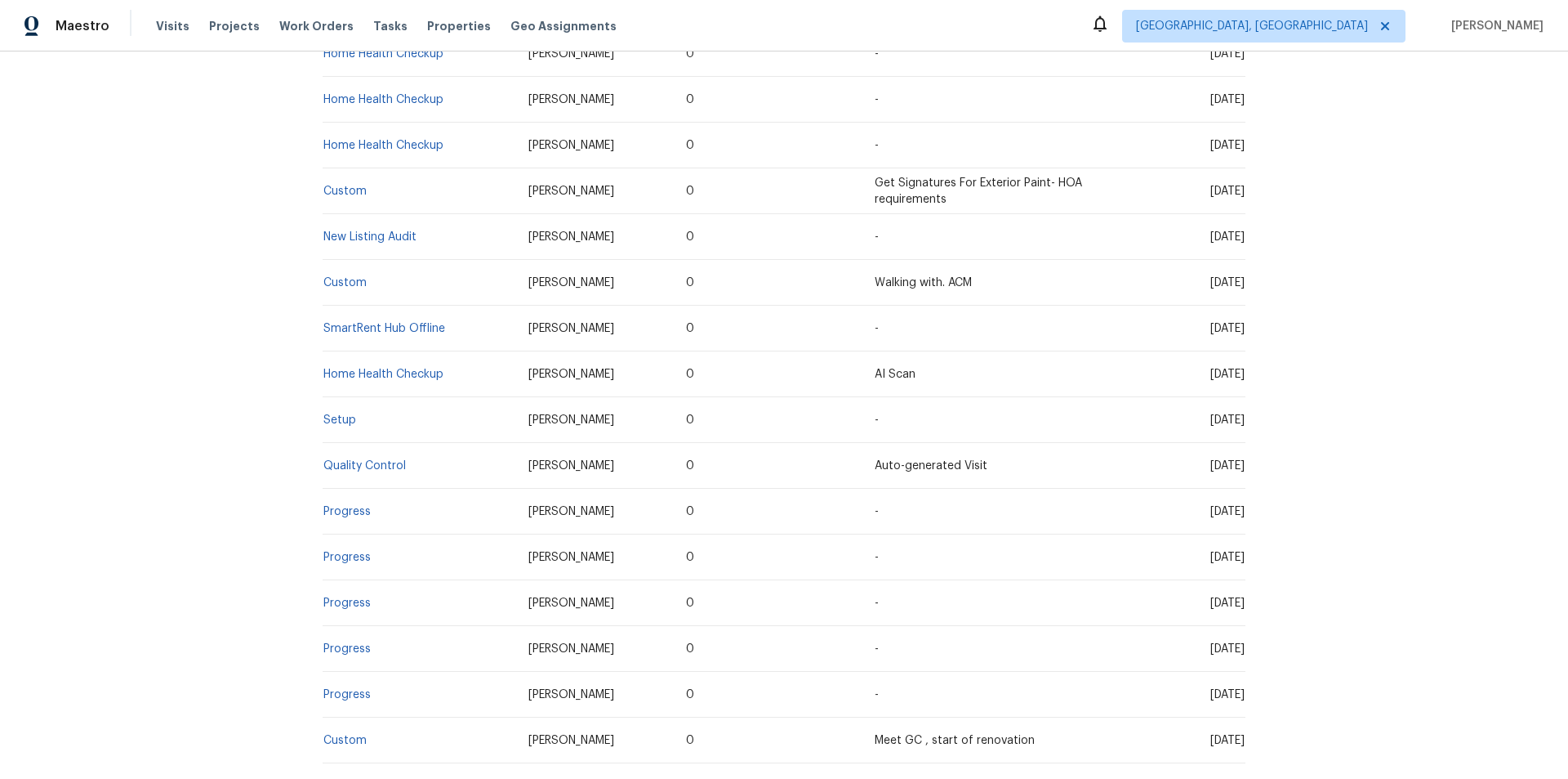
scroll to position [408, 0]
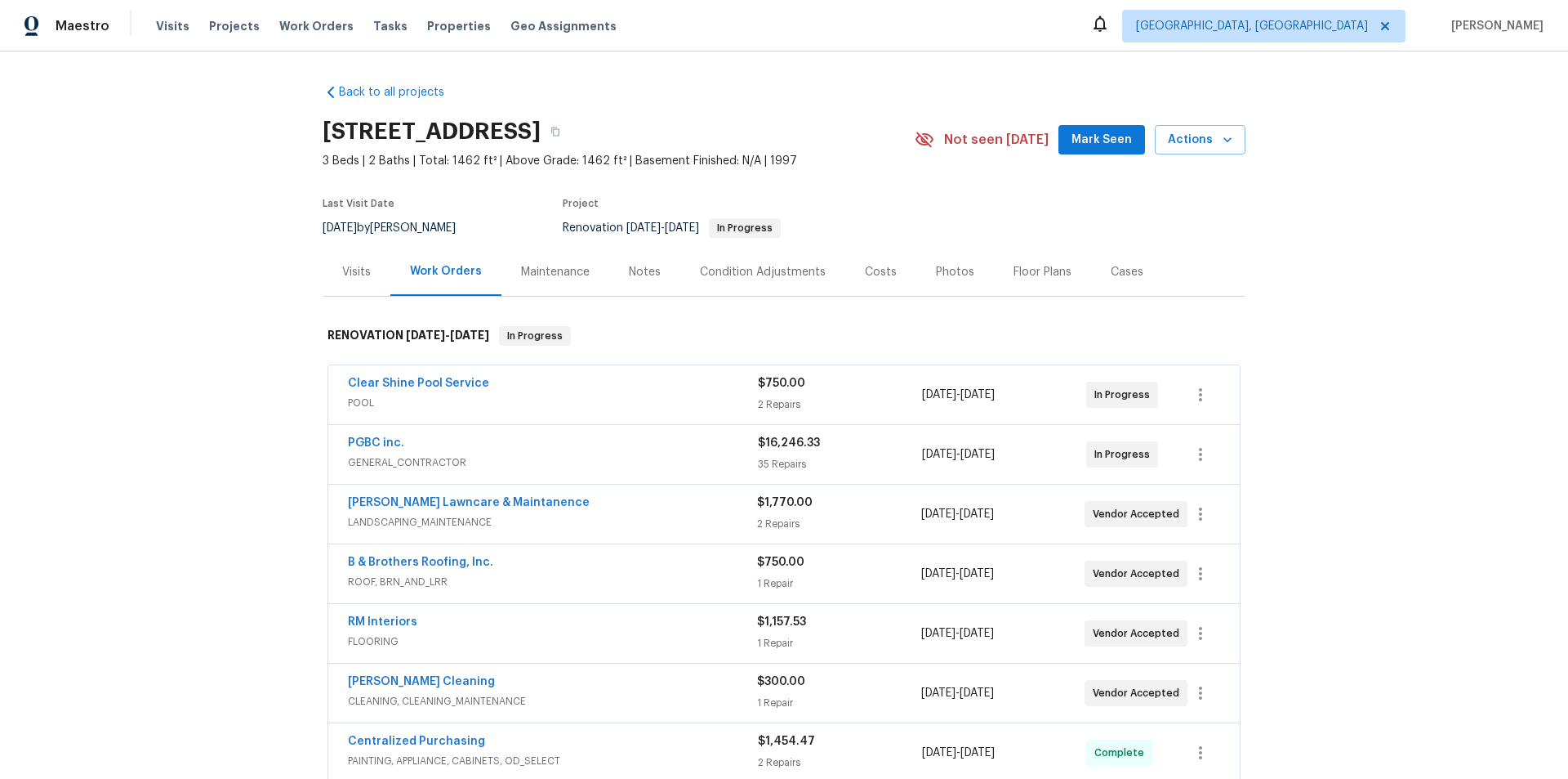
click at [211, 402] on div "Back to all projects 8977 Carlisle Ave, Sacramento, CA 95829 3 Beds | 2 Baths |…" at bounding box center [784, 415] width 1568 height 727
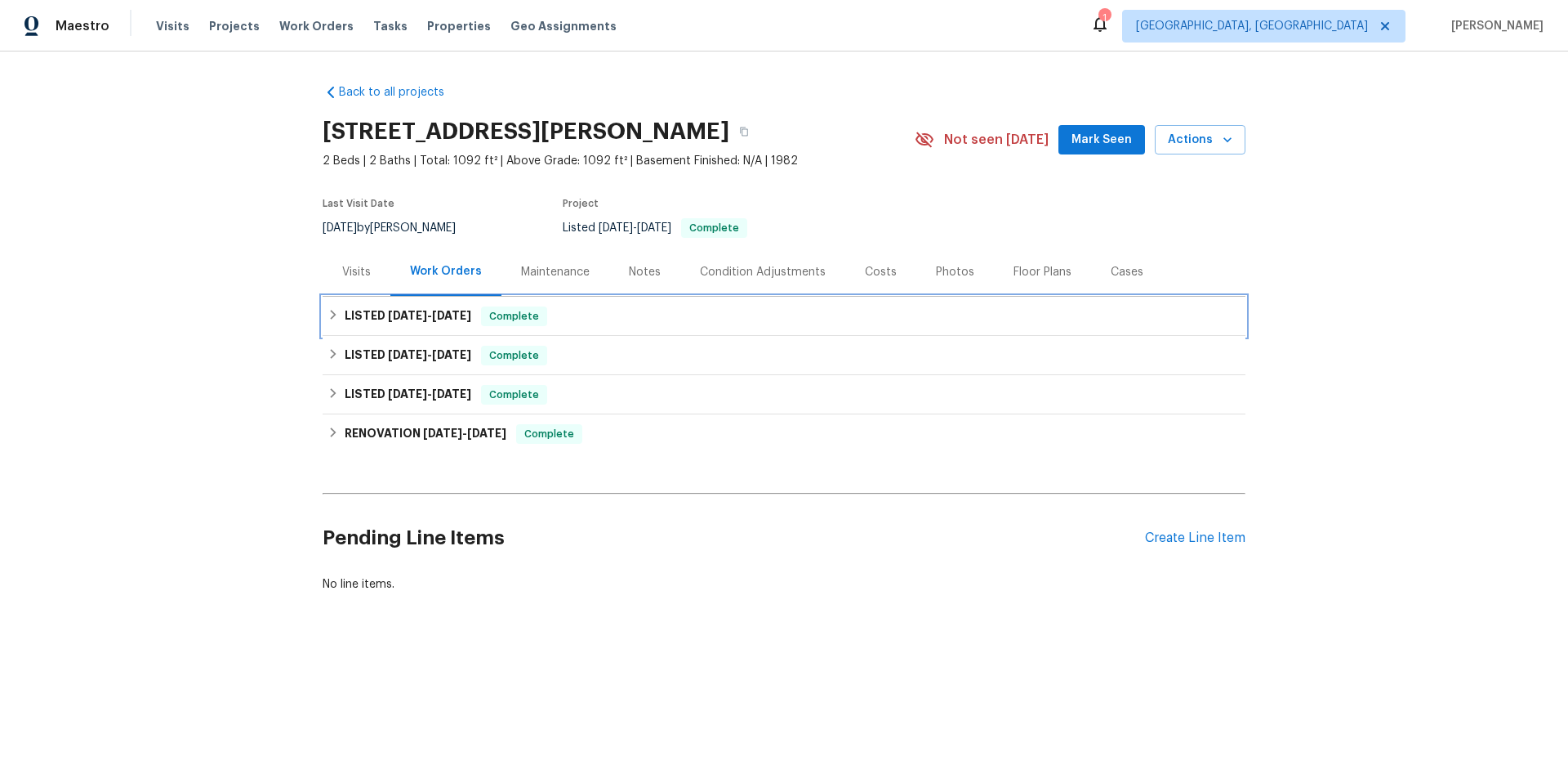
drag, startPoint x: 374, startPoint y: 300, endPoint x: 313, endPoint y: 397, distance: 114.6
click at [375, 301] on div "LISTED [DATE] - [DATE] Complete" at bounding box center [784, 316] width 923 height 39
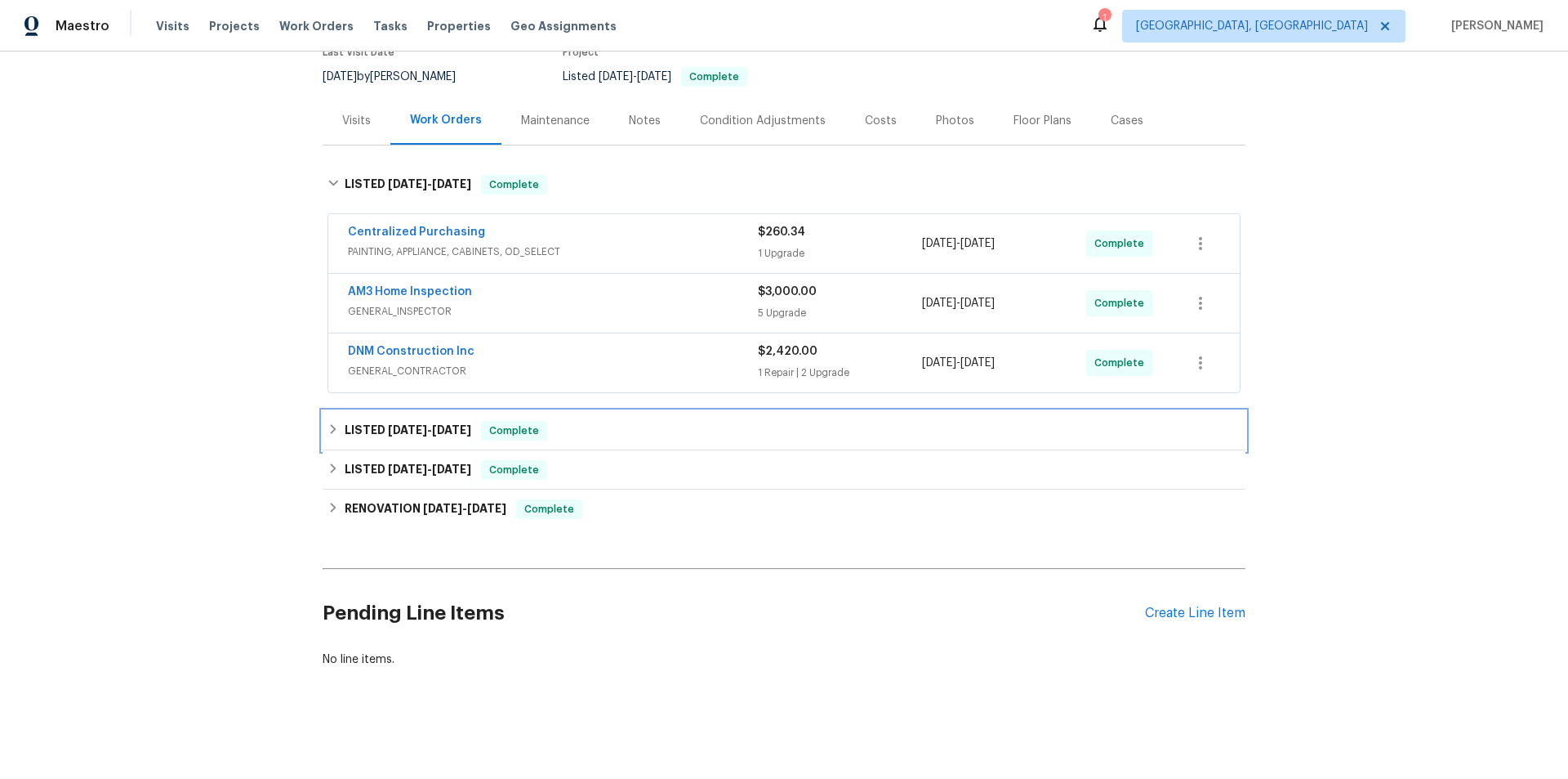
click at [369, 437] on div "LISTED [DATE] - [DATE] Complete" at bounding box center [784, 430] width 923 height 39
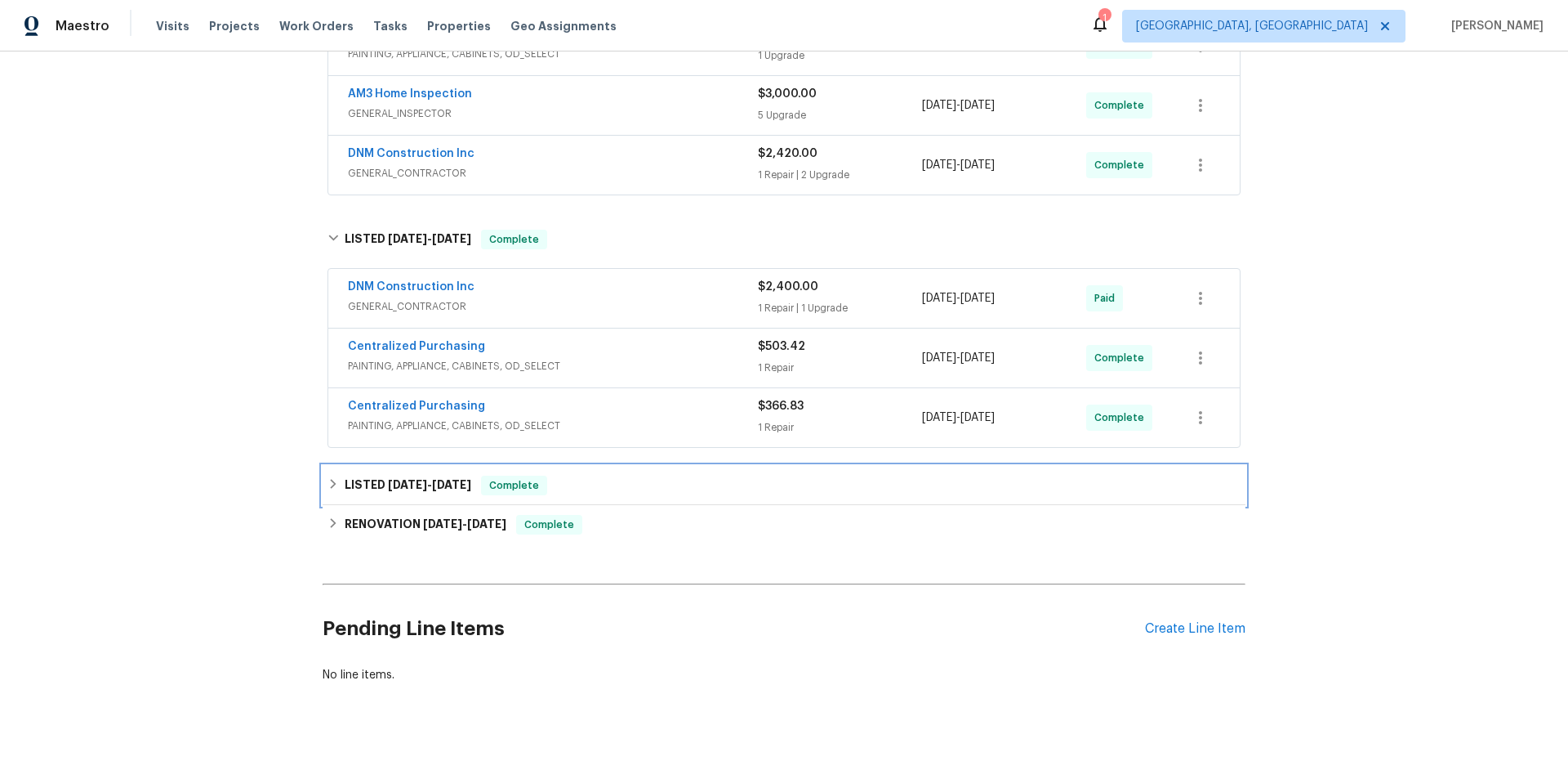
click at [347, 478] on h6 "LISTED [DATE] - [DATE]" at bounding box center [407, 485] width 126 height 20
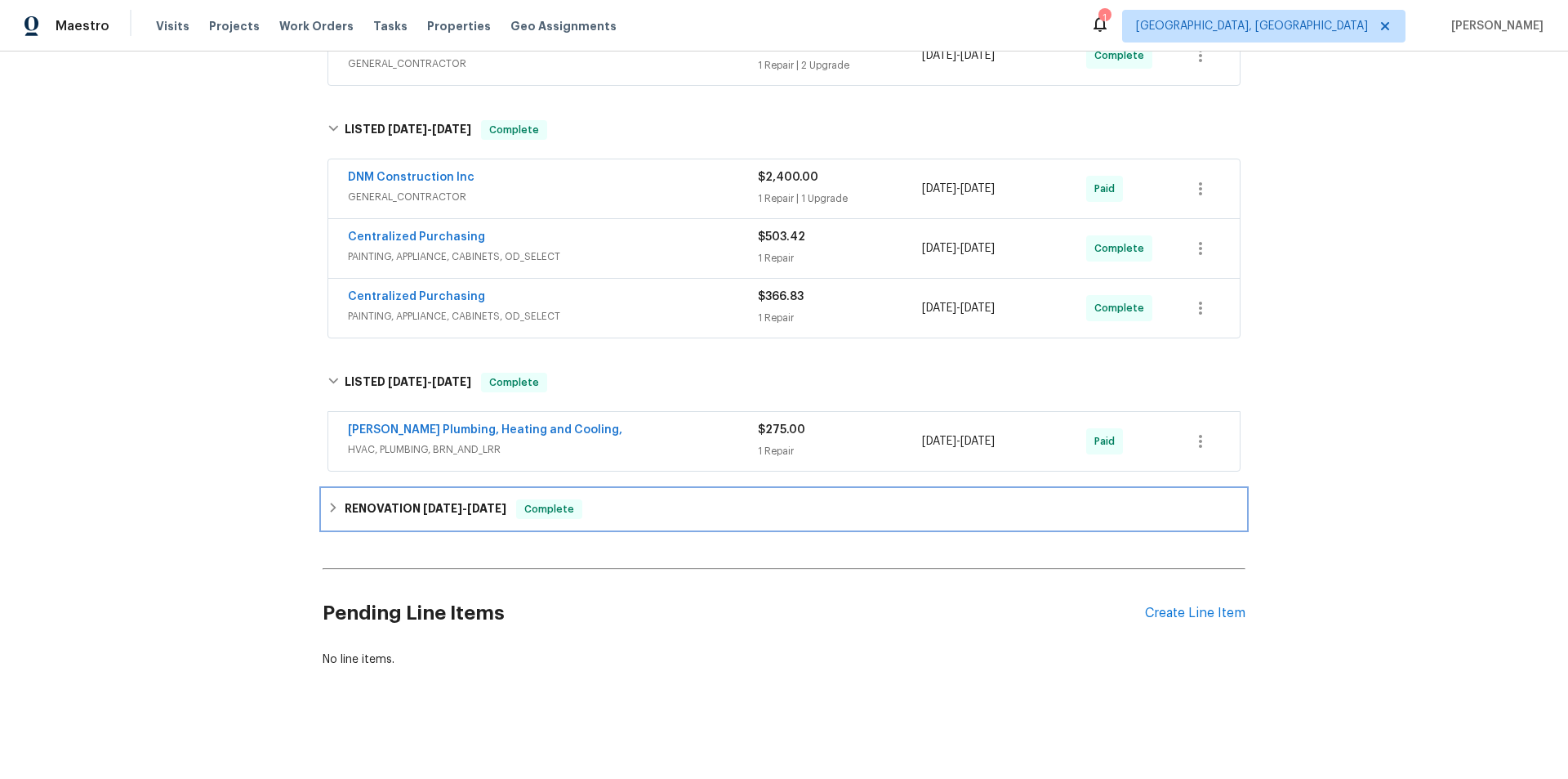
click at [345, 507] on h6 "RENOVATION [DATE] - [DATE]" at bounding box center [425, 509] width 161 height 20
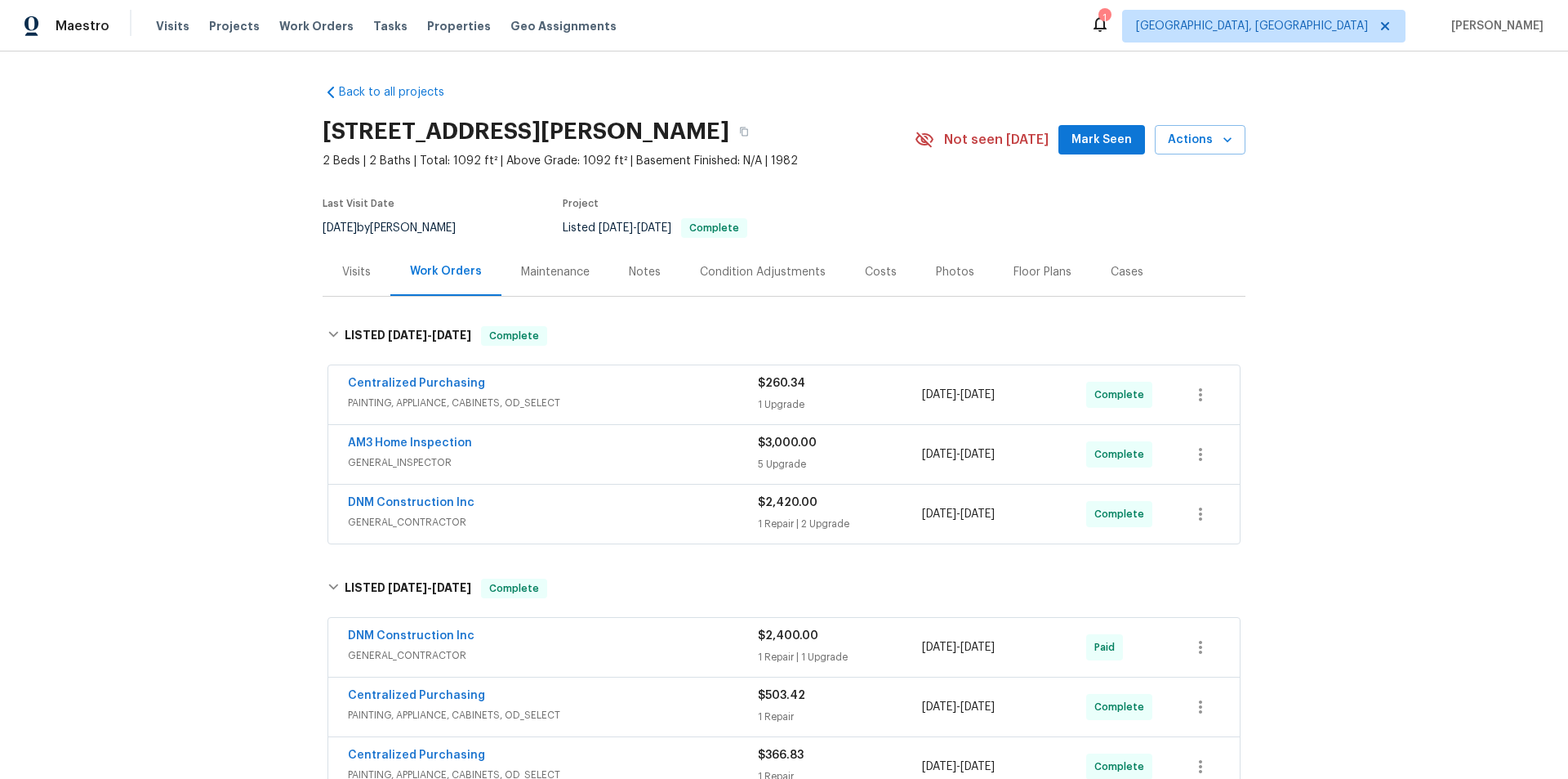
click at [209, 323] on div "Back to all projects [STREET_ADDRESS][PERSON_NAME] 2 Beds | 2 Baths | Total: 10…" at bounding box center [784, 415] width 1568 height 727
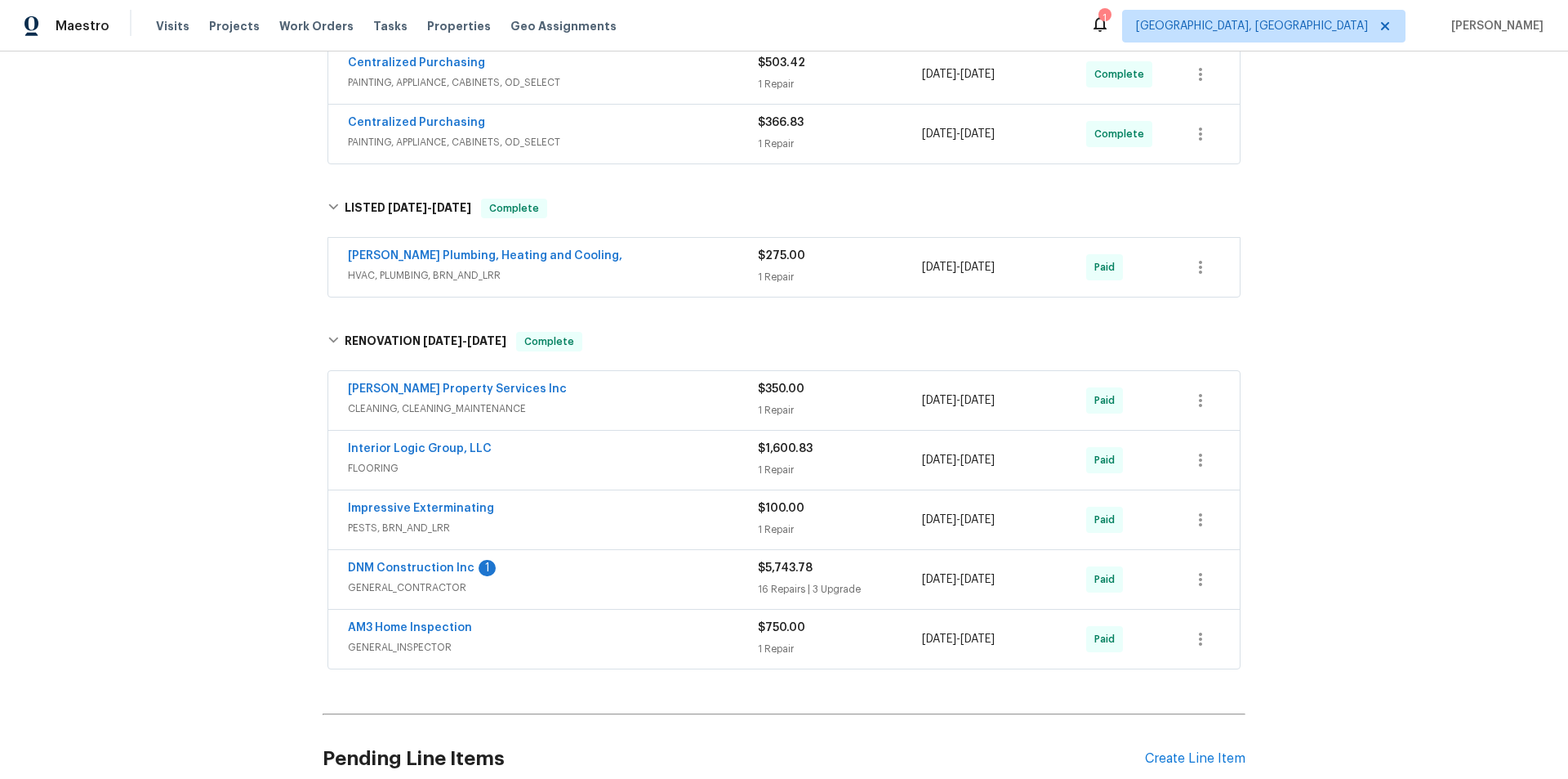
click at [157, 328] on div "Back to all projects [STREET_ADDRESS][PERSON_NAME] 2 Beds | 2 Baths | Total: 10…" at bounding box center [784, 415] width 1568 height 727
